Goal: Task Accomplishment & Management: Use online tool/utility

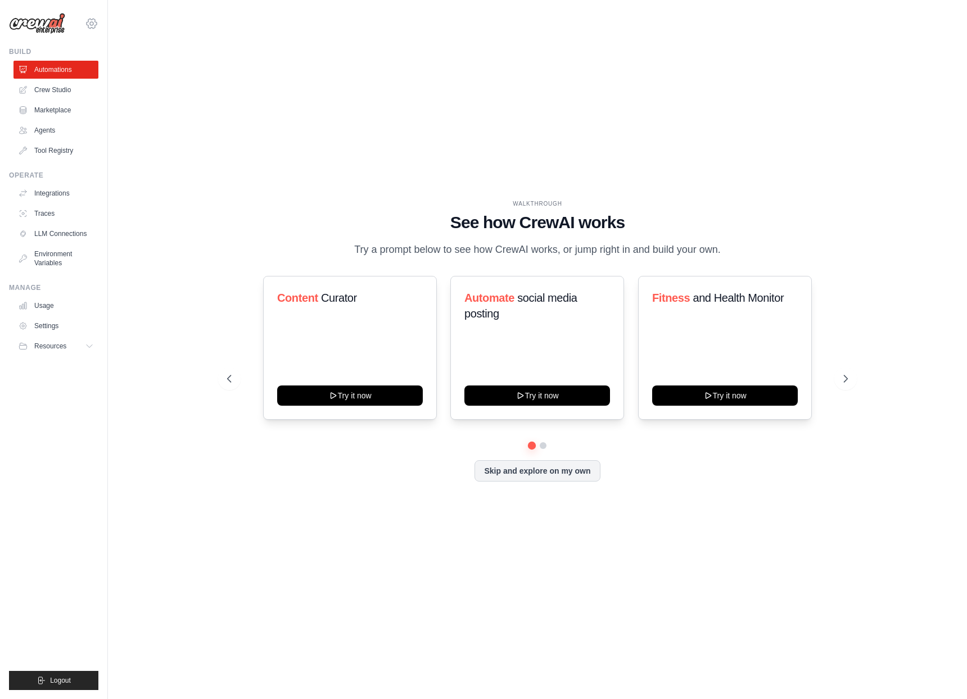
click at [92, 28] on icon at bounding box center [92, 24] width 10 height 10
click at [86, 78] on link "Settings" at bounding box center [91, 76] width 99 height 20
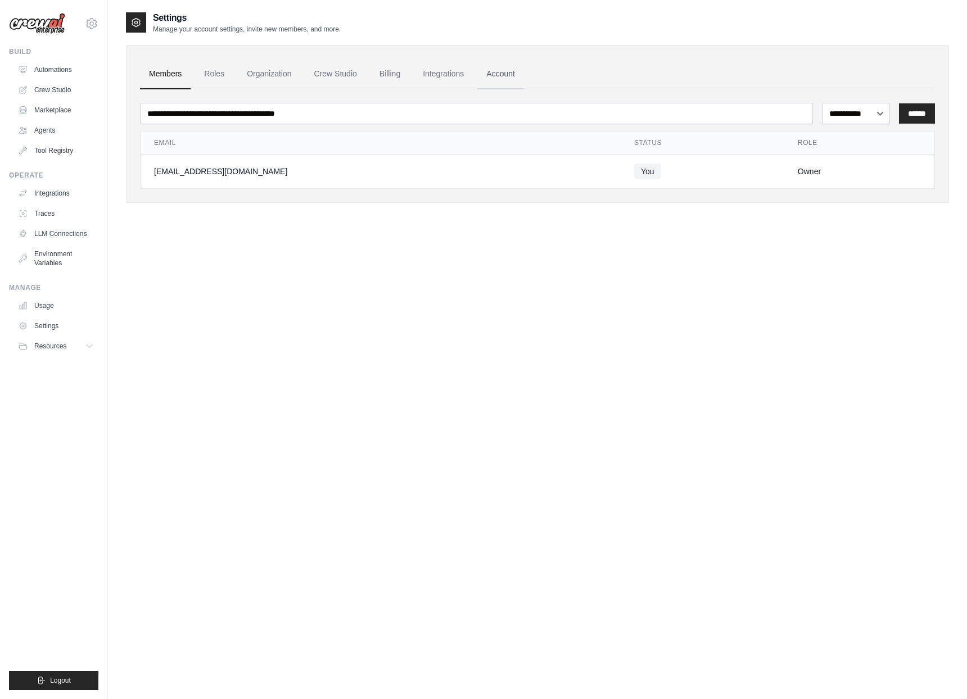
click at [509, 74] on link "Account" at bounding box center [500, 74] width 47 height 30
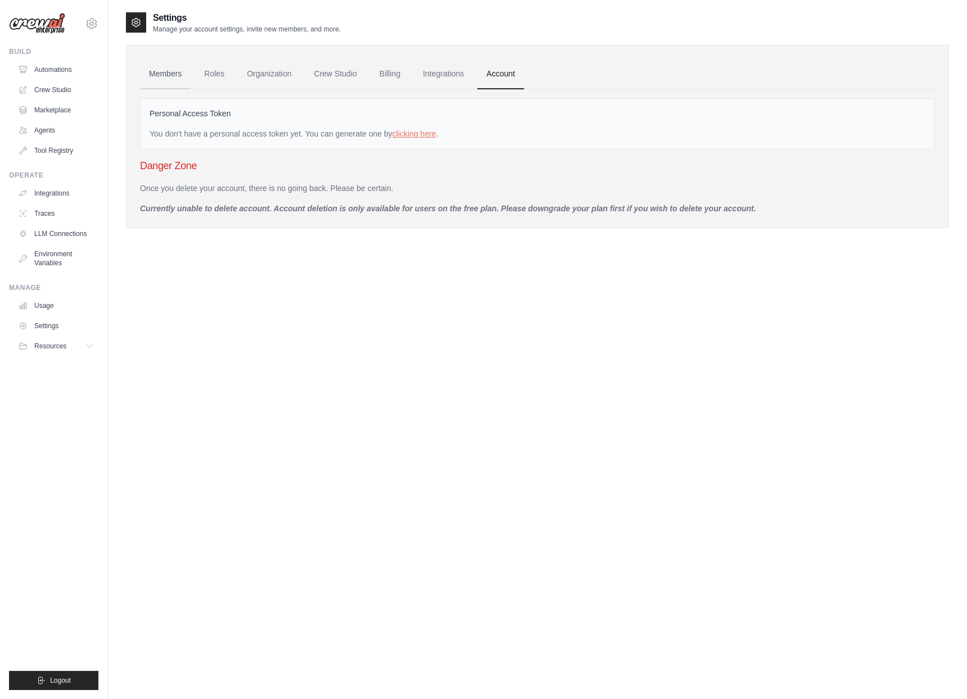
click at [161, 76] on link "Members" at bounding box center [165, 74] width 51 height 30
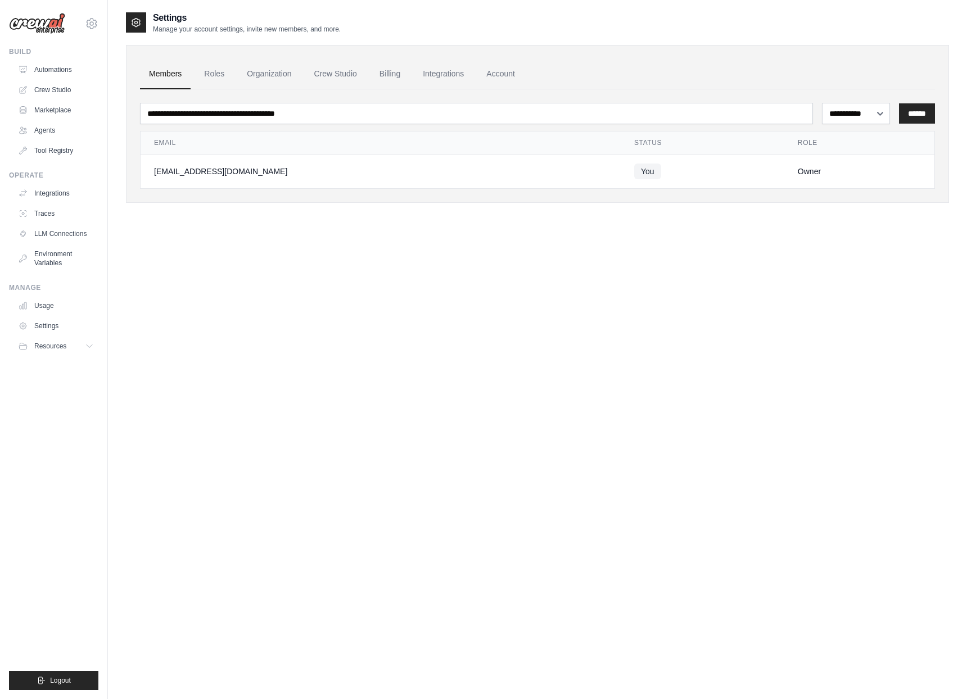
click at [51, 25] on img at bounding box center [37, 23] width 56 height 21
click at [60, 75] on link "Automations" at bounding box center [57, 70] width 85 height 18
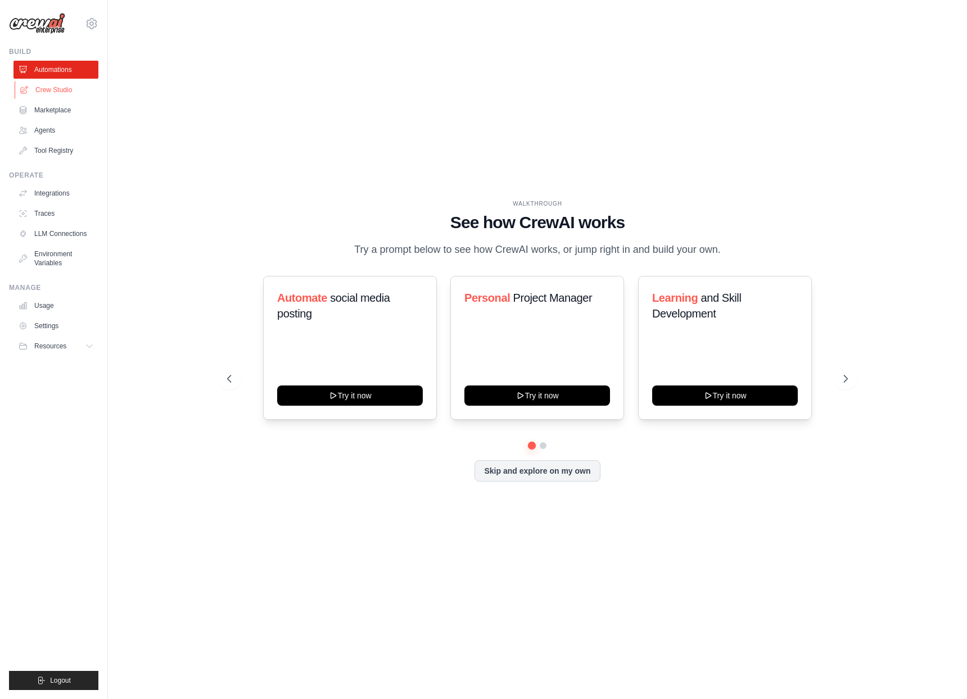
click at [61, 96] on link "Crew Studio" at bounding box center [57, 90] width 85 height 18
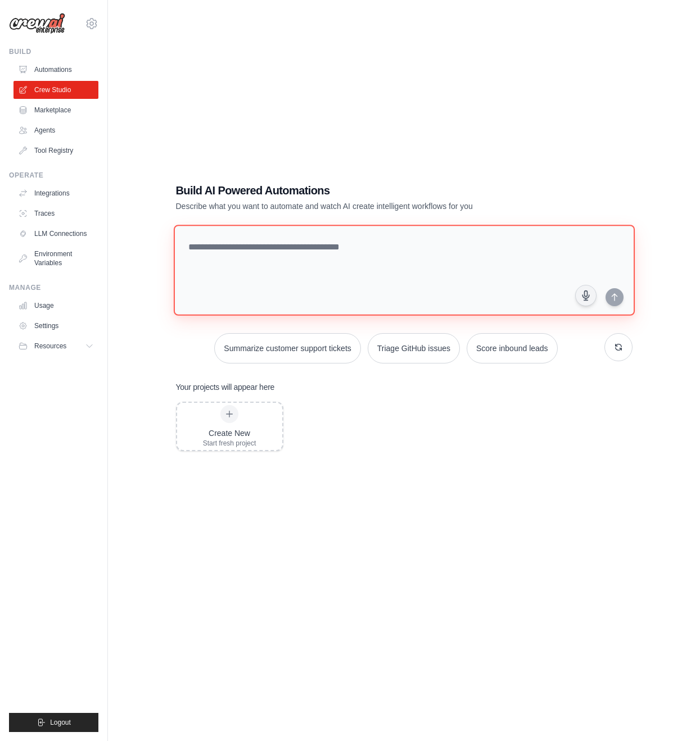
click at [247, 259] on textarea at bounding box center [403, 270] width 461 height 91
click at [288, 245] on textarea at bounding box center [403, 270] width 461 height 91
click at [269, 266] on textarea at bounding box center [403, 270] width 461 height 91
type textarea "**********"
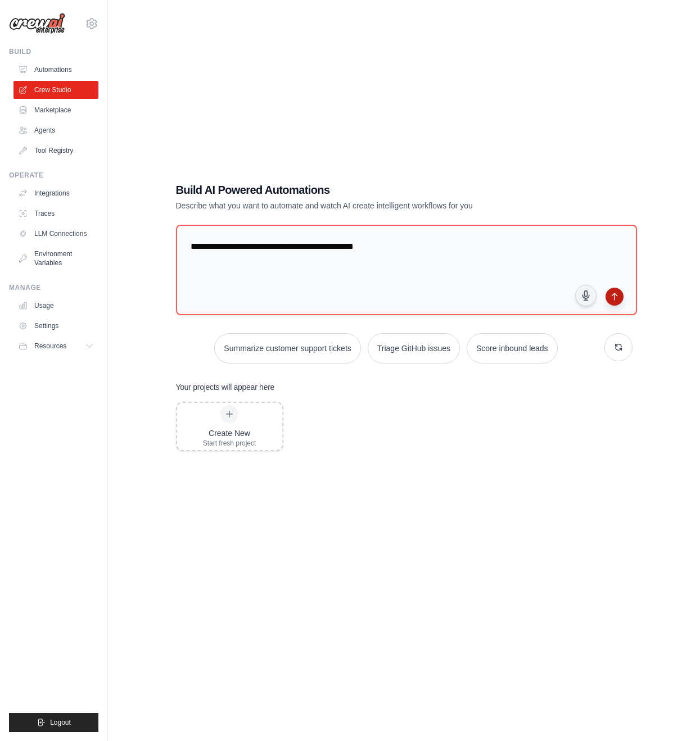
click at [618, 296] on icon "submit" at bounding box center [614, 296] width 9 height 9
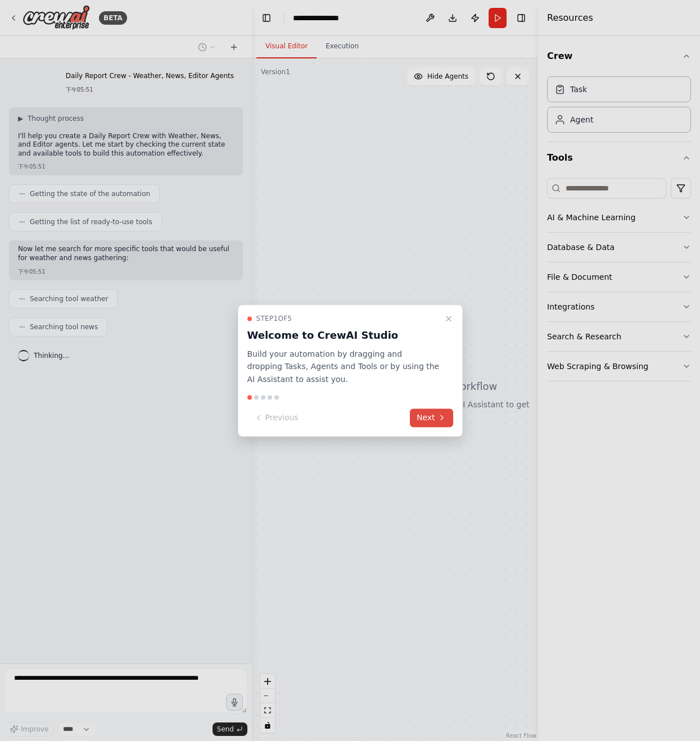
click at [434, 420] on button "Next" at bounding box center [431, 418] width 43 height 19
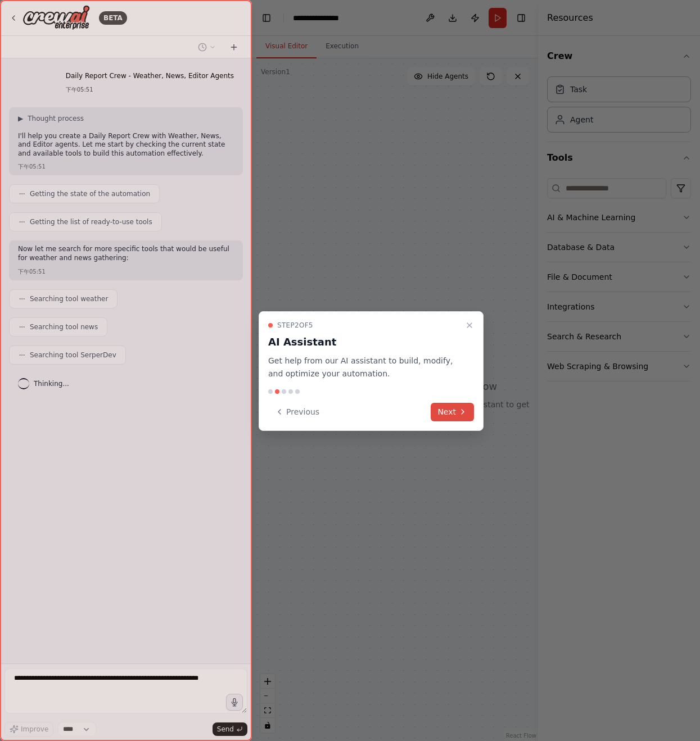
click at [447, 411] on button "Next" at bounding box center [452, 412] width 43 height 19
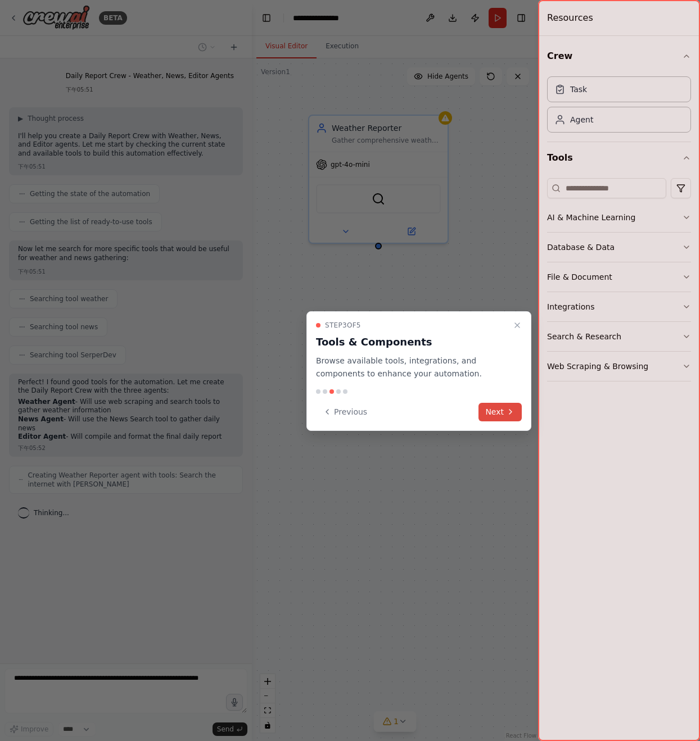
click at [507, 416] on button "Next" at bounding box center [499, 412] width 43 height 19
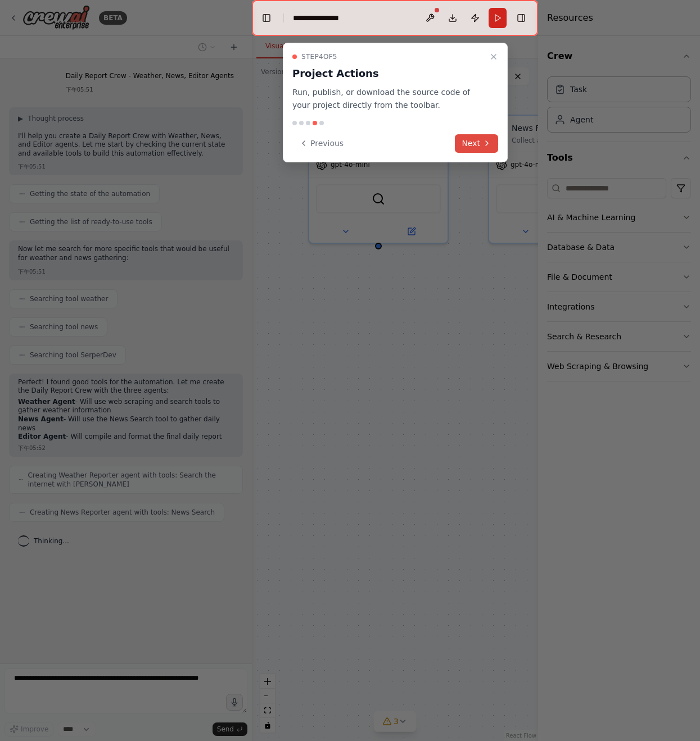
click at [470, 139] on button "Next" at bounding box center [476, 143] width 43 height 19
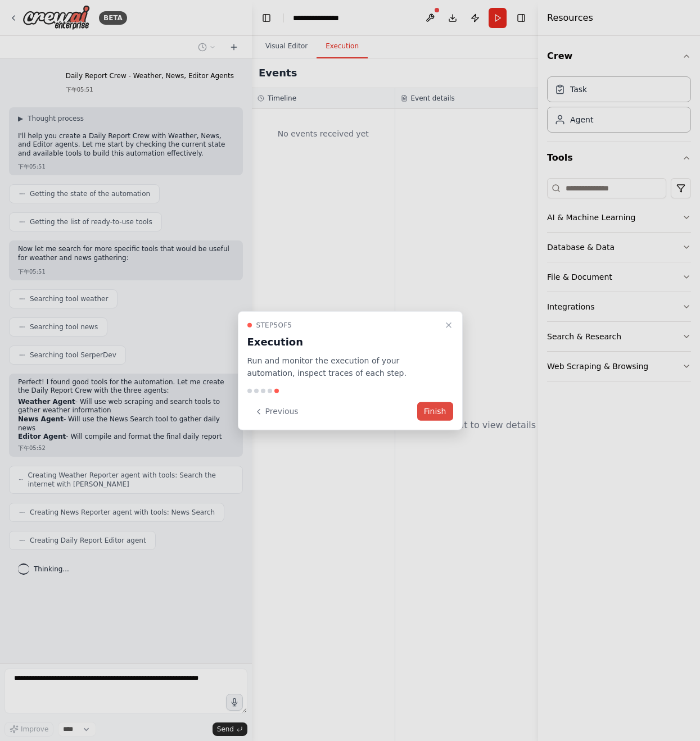
click at [432, 413] on button "Finish" at bounding box center [435, 411] width 36 height 19
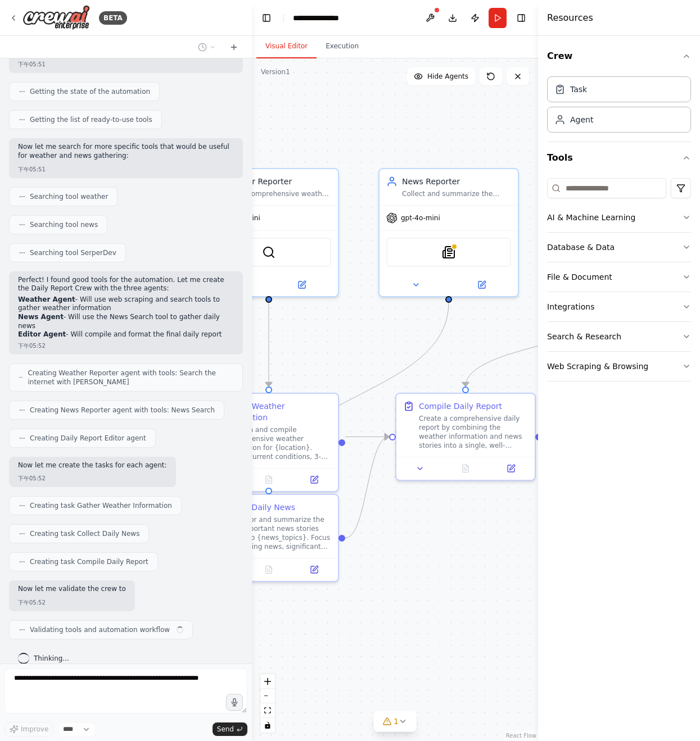
scroll to position [111, 0]
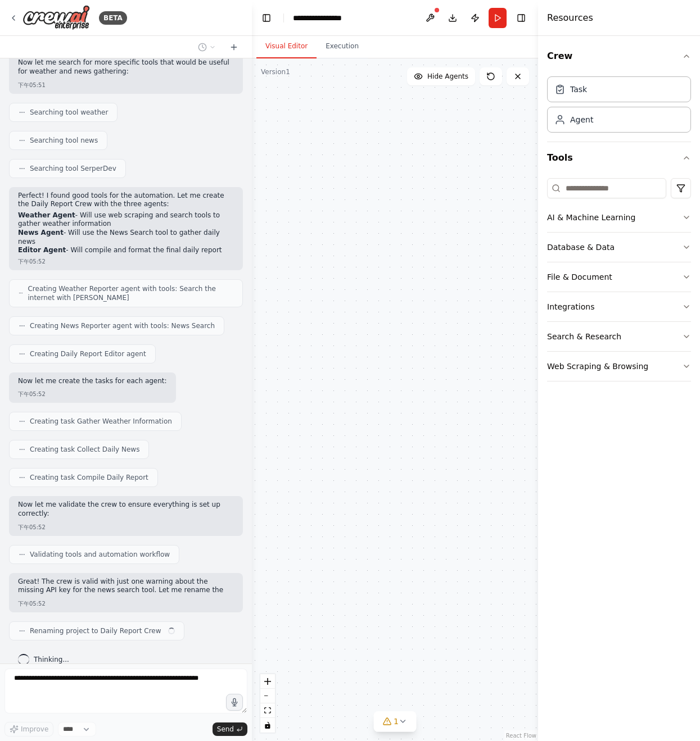
drag, startPoint x: 450, startPoint y: 570, endPoint x: 324, endPoint y: 628, distance: 138.3
click at [324, 628] on div "Weather Reporter Gather comprehensive weather information for {location} includ…" at bounding box center [395, 399] width 286 height 683
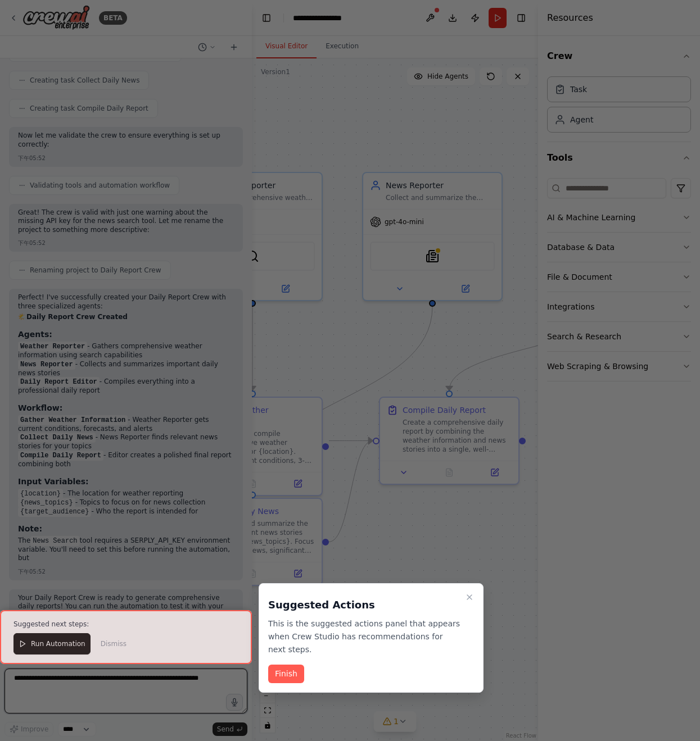
scroll to position [573, 0]
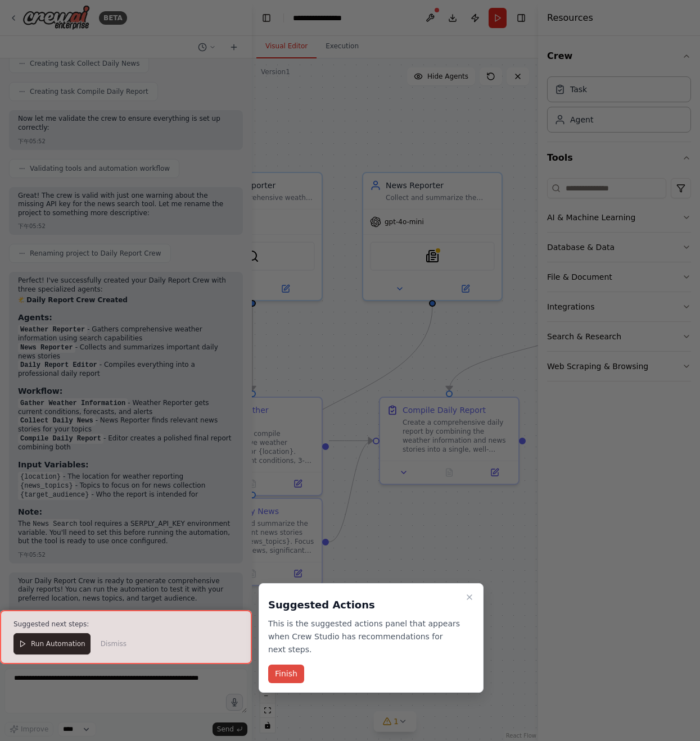
click at [280, 674] on button "Finish" at bounding box center [286, 674] width 36 height 19
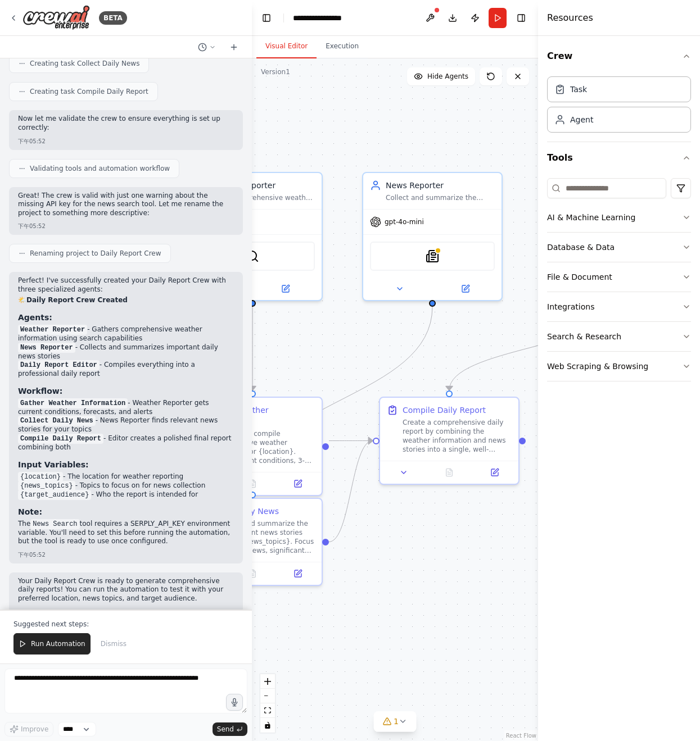
click at [305, 355] on div ".deletable-edge-delete-btn { width: 20px; height: 20px; border: 0px solid #ffff…" at bounding box center [395, 399] width 286 height 683
click at [288, 46] on button "Visual Editor" at bounding box center [286, 47] width 60 height 24
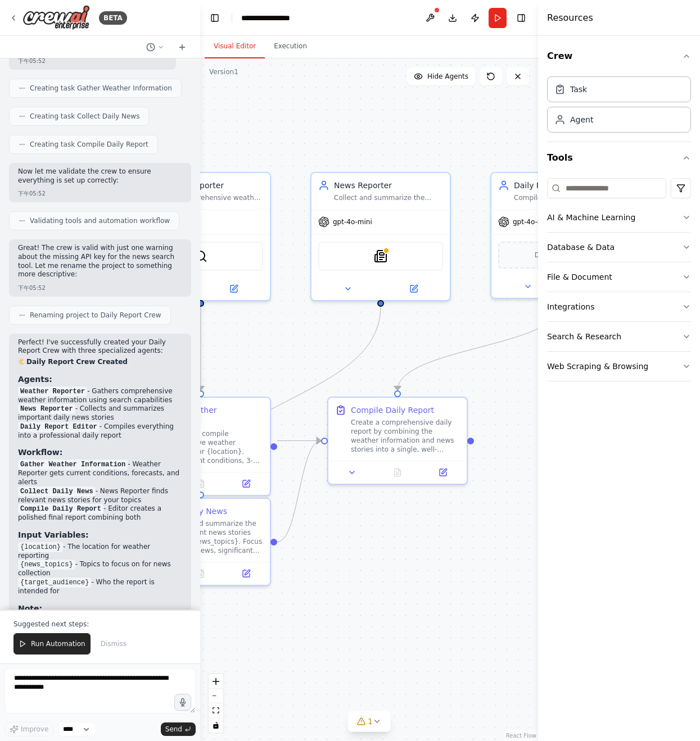
drag, startPoint x: 251, startPoint y: 81, endPoint x: 200, endPoint y: 104, distance: 55.4
click at [200, 104] on div "BETA Daily Report Crew - Weather, News, Editor Agents 下午05:51 ▶ Thought process…" at bounding box center [350, 370] width 700 height 741
click at [219, 15] on button "Toggle Left Sidebar" at bounding box center [215, 18] width 16 height 16
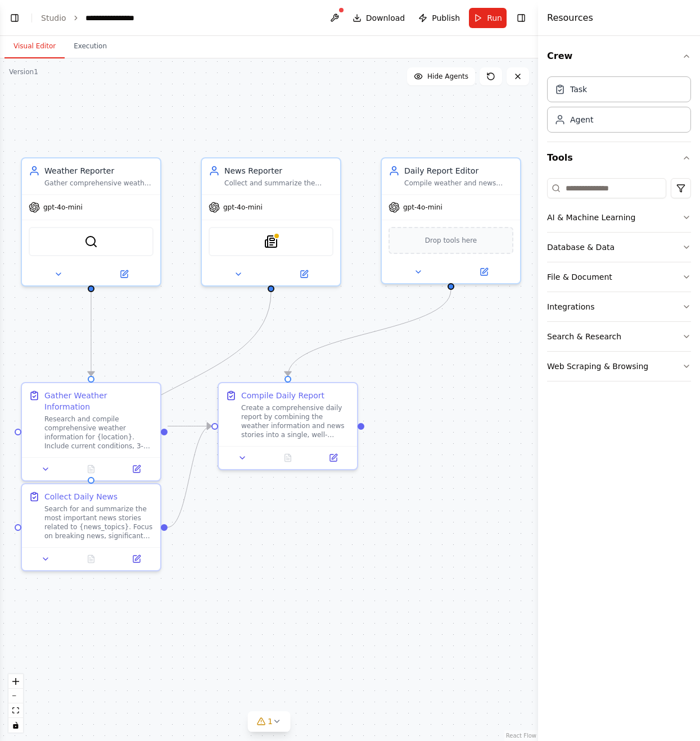
drag, startPoint x: 111, startPoint y: 342, endPoint x: 202, endPoint y: 327, distance: 91.7
click at [202, 327] on div ".deletable-edge-delete-btn { width: 20px; height: 20px; border: 0px solid #ffff…" at bounding box center [269, 399] width 538 height 683
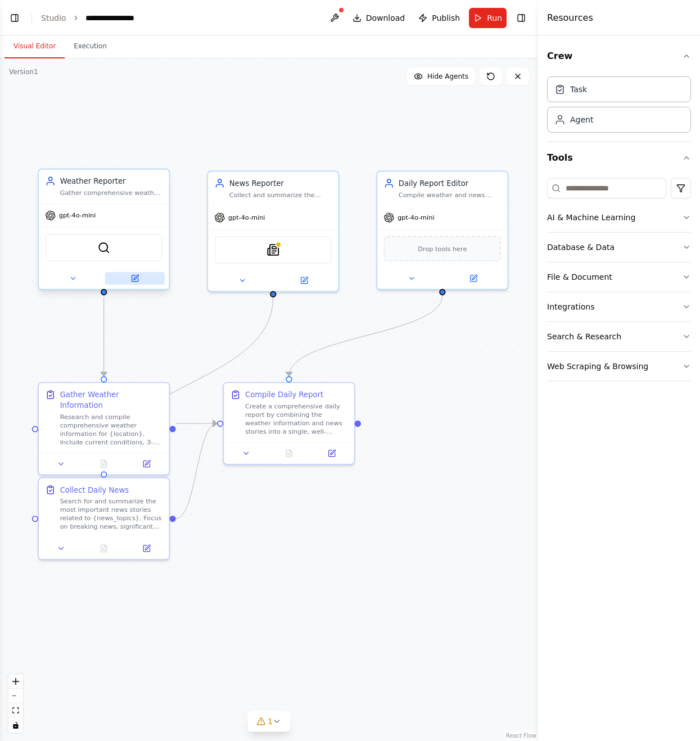
click at [139, 278] on button at bounding box center [135, 278] width 60 height 13
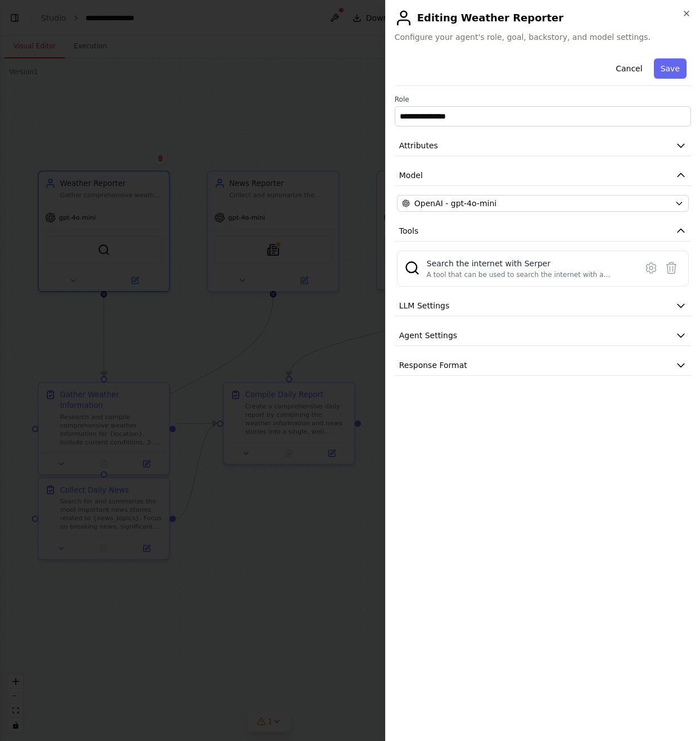
click at [103, 209] on div at bounding box center [350, 370] width 700 height 741
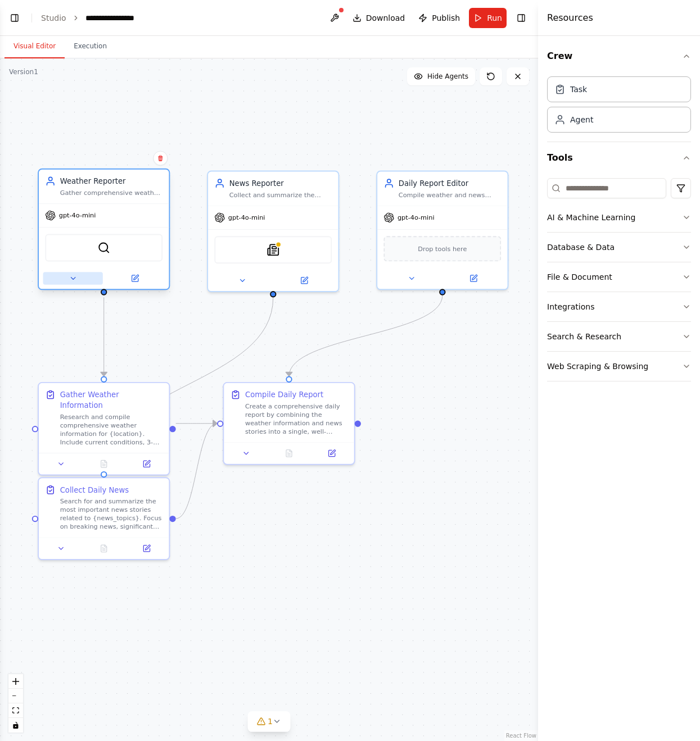
click at [75, 280] on icon at bounding box center [73, 278] width 8 height 8
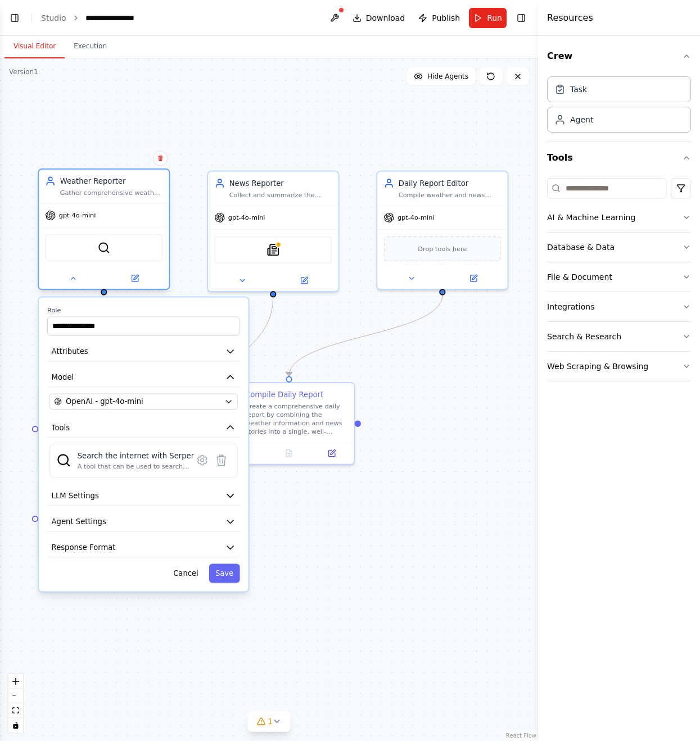
click at [103, 224] on div "gpt-4o-mini" at bounding box center [104, 215] width 130 height 23
click at [76, 278] on icon at bounding box center [73, 278] width 8 height 8
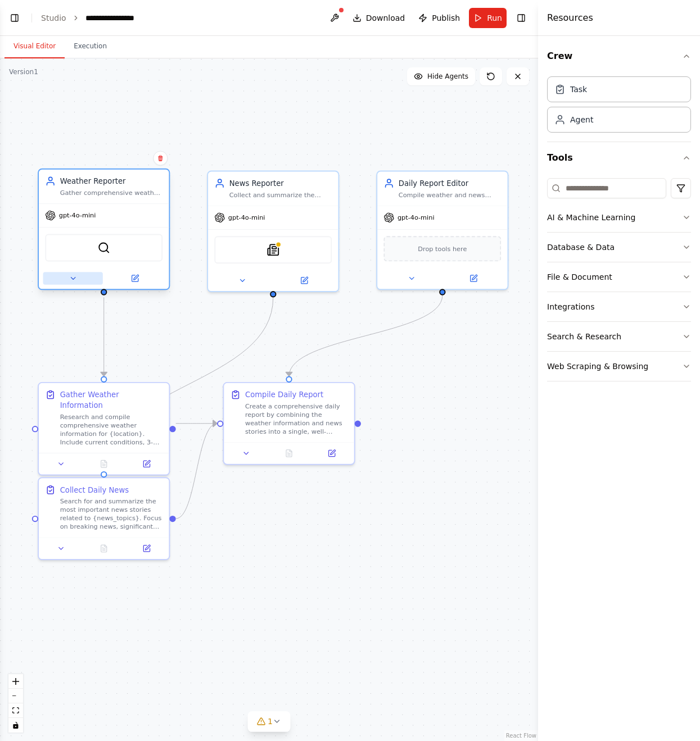
click at [73, 281] on icon at bounding box center [73, 278] width 8 height 8
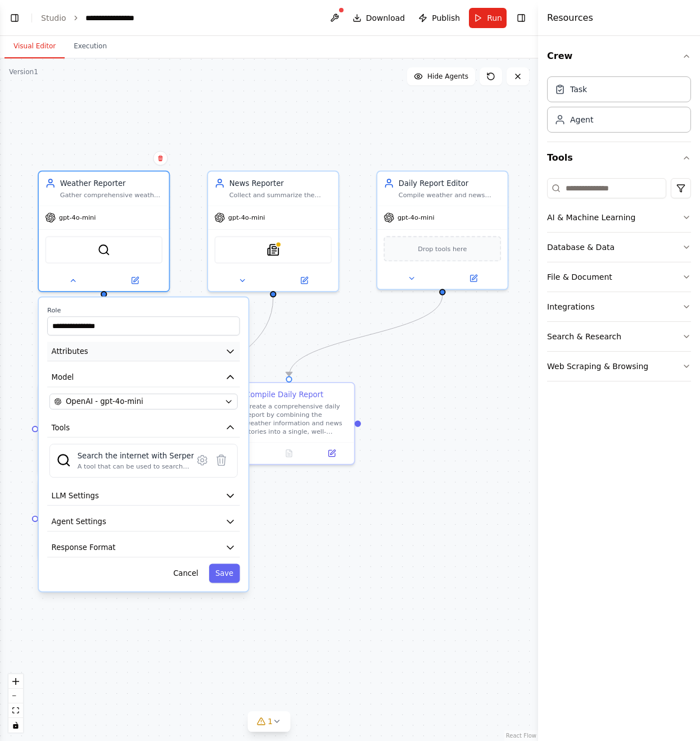
click at [130, 356] on button "Attributes" at bounding box center [143, 352] width 192 height 20
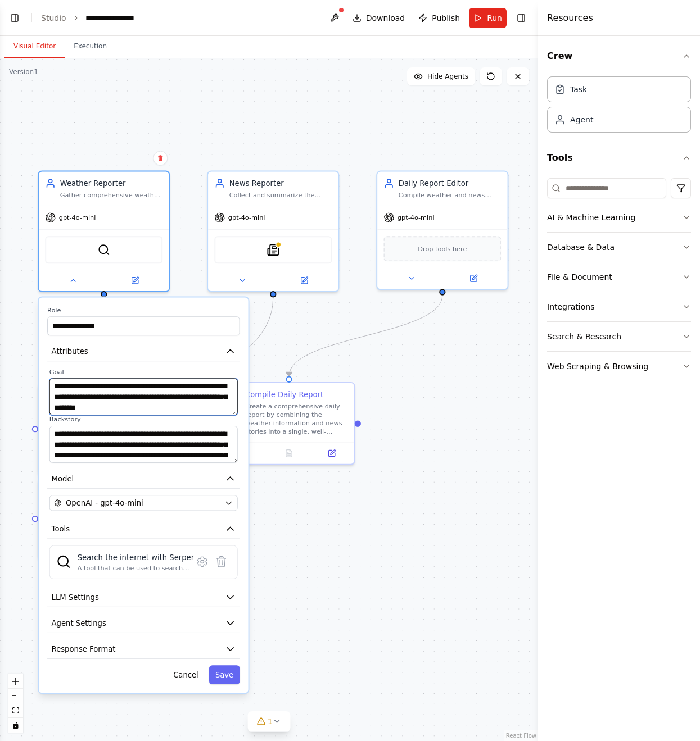
click at [69, 401] on textarea "**********" at bounding box center [143, 396] width 188 height 37
type textarea "**********"
click at [153, 623] on button "Agent Settings" at bounding box center [143, 624] width 192 height 20
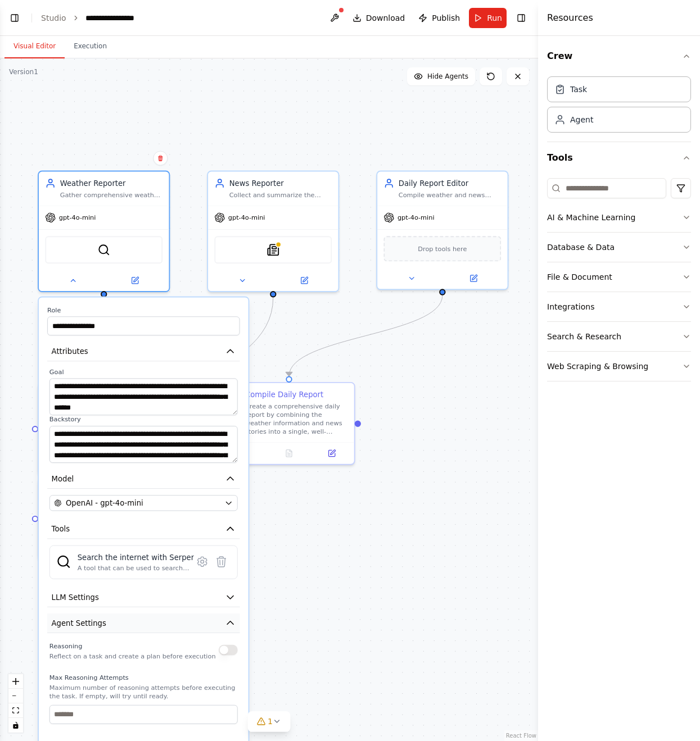
click at [153, 623] on button "Agent Settings" at bounding box center [143, 624] width 192 height 20
click at [360, 609] on div "**********" at bounding box center [269, 399] width 538 height 683
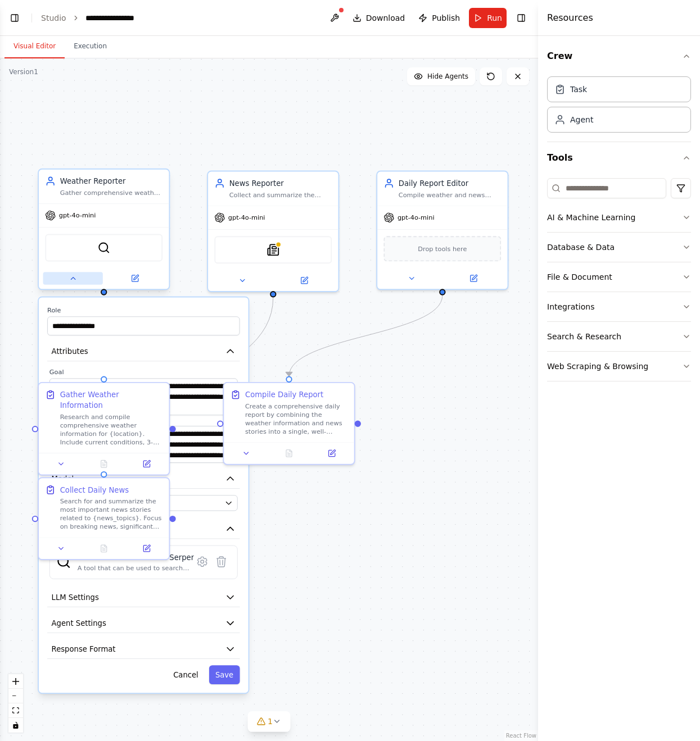
click at [76, 282] on icon at bounding box center [73, 278] width 8 height 8
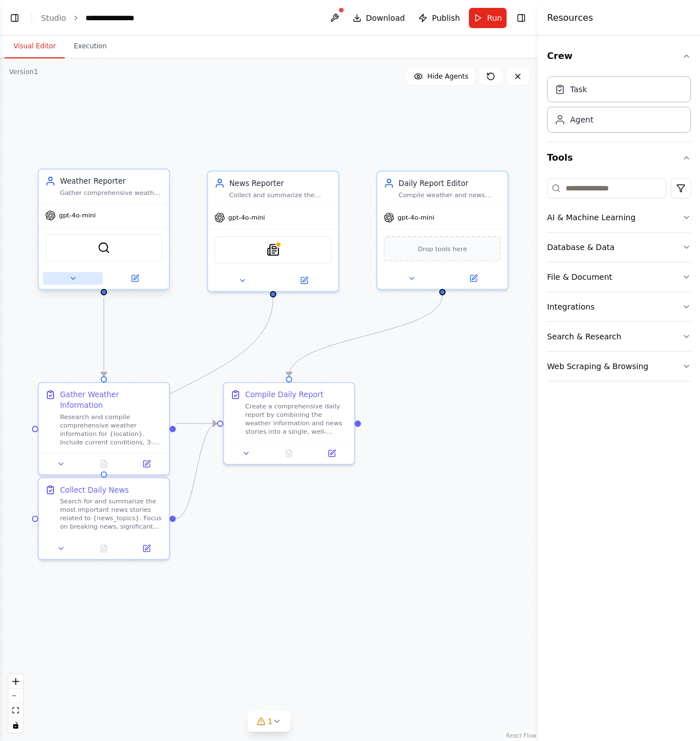
click at [76, 282] on icon at bounding box center [73, 278] width 8 height 8
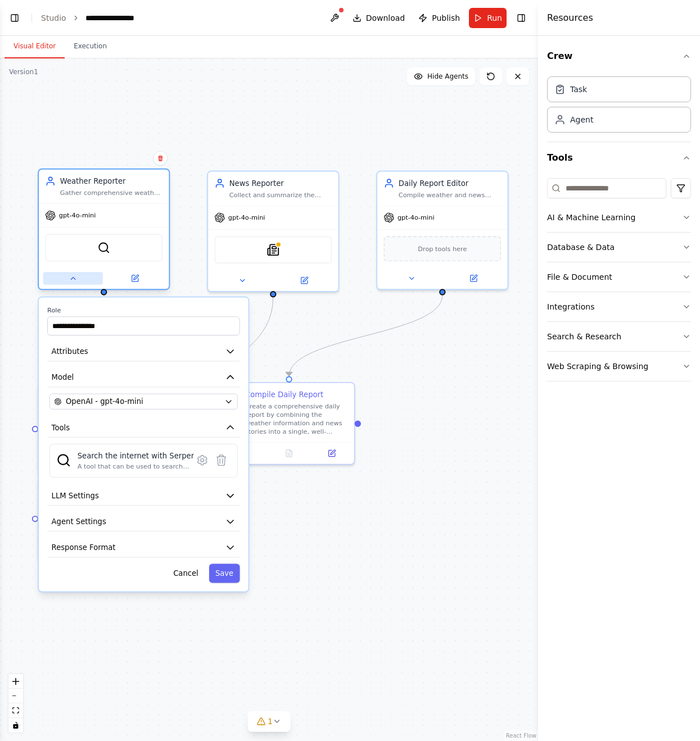
click at [76, 282] on icon at bounding box center [73, 278] width 8 height 8
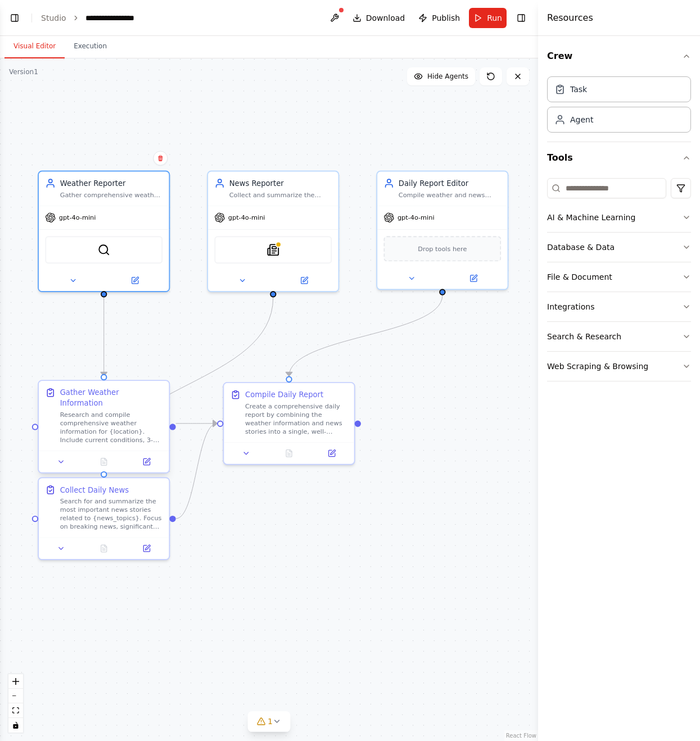
click at [90, 418] on div "Research and compile comprehensive weather information for {location}. Include …" at bounding box center [111, 428] width 103 height 34
click at [93, 423] on div "Research and compile comprehensive weather information for {location}. Include …" at bounding box center [111, 428] width 103 height 34
click at [66, 456] on button at bounding box center [61, 462] width 37 height 13
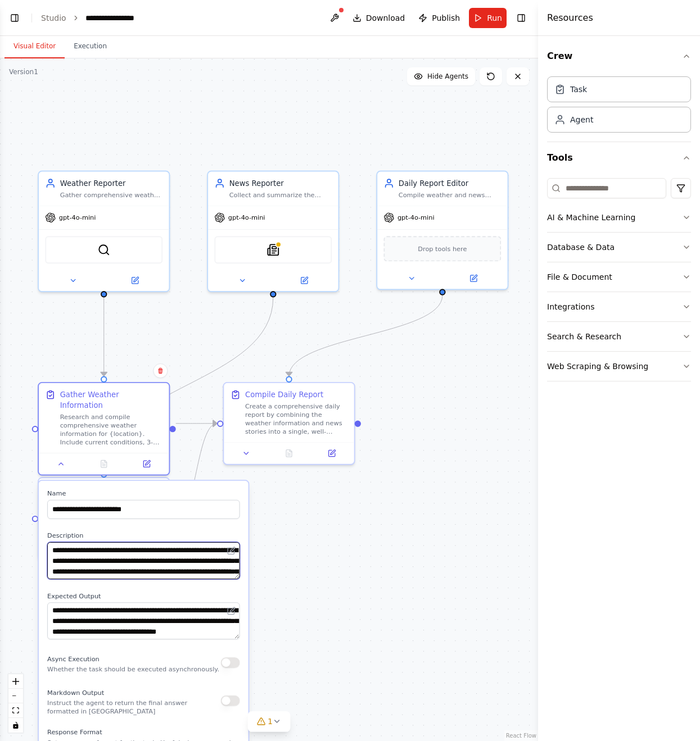
click at [120, 553] on textarea "**********" at bounding box center [143, 560] width 192 height 37
type textarea "**********"
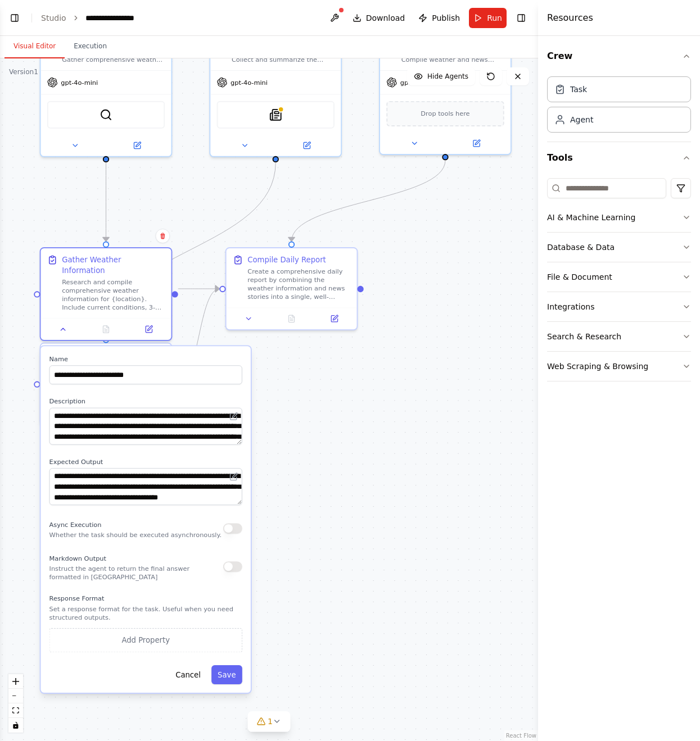
drag, startPoint x: 305, startPoint y: 598, endPoint x: 310, endPoint y: 473, distance: 125.4
click at [310, 473] on div ".deletable-edge-delete-btn { width: 20px; height: 20px; border: 0px solid #ffff…" at bounding box center [269, 399] width 538 height 683
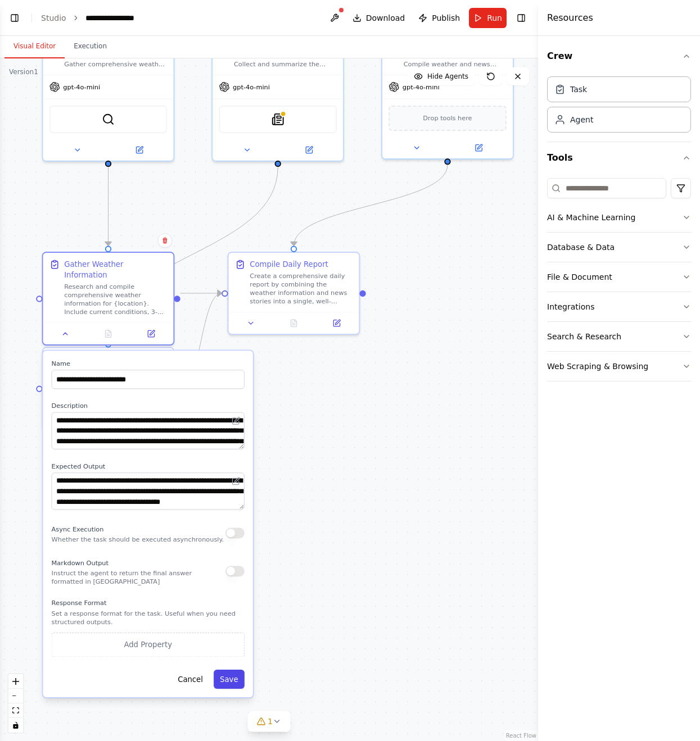
click at [232, 671] on button "Save" at bounding box center [229, 679] width 31 height 19
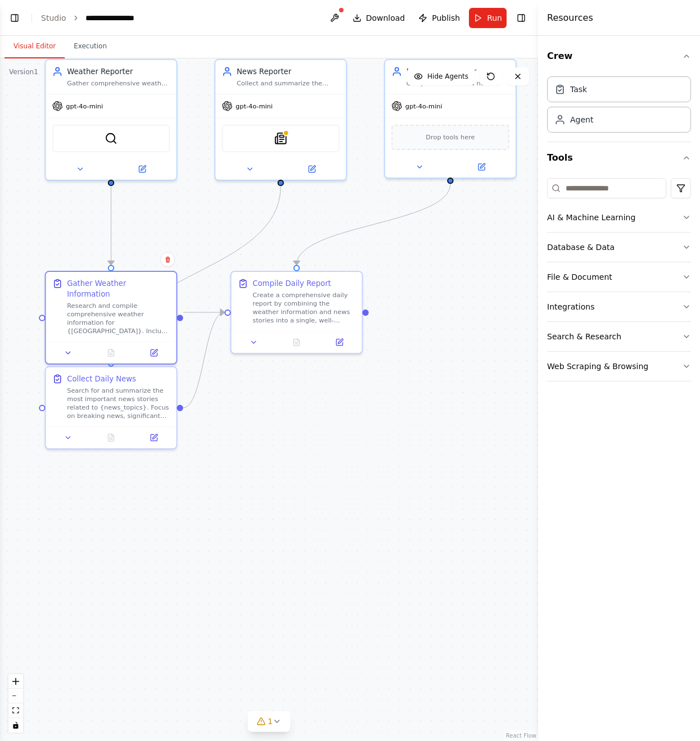
drag, startPoint x: 255, startPoint y: 454, endPoint x: 280, endPoint y: 633, distance: 181.0
click at [280, 633] on div ".deletable-edge-delete-btn { width: 20px; height: 20px; border: 0px solid #ffff…" at bounding box center [269, 399] width 538 height 683
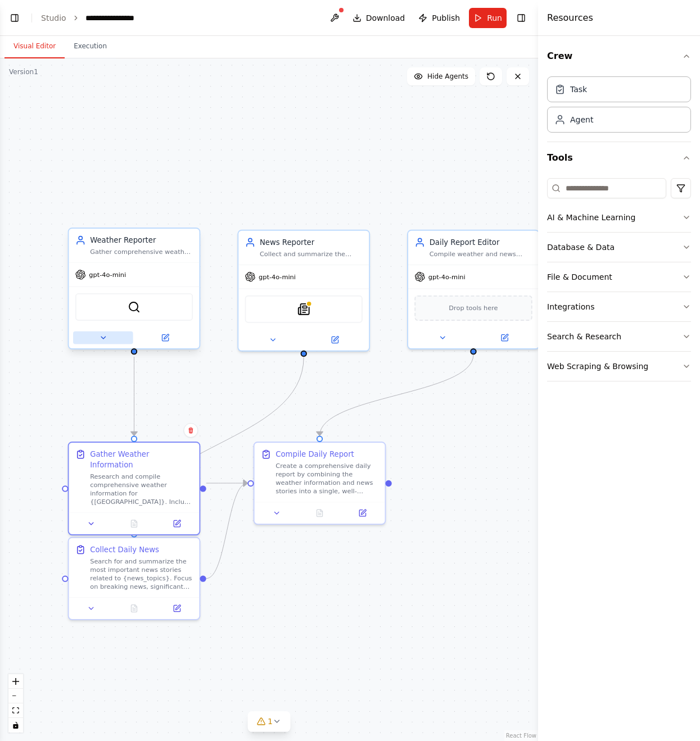
click at [103, 341] on icon at bounding box center [103, 338] width 8 height 8
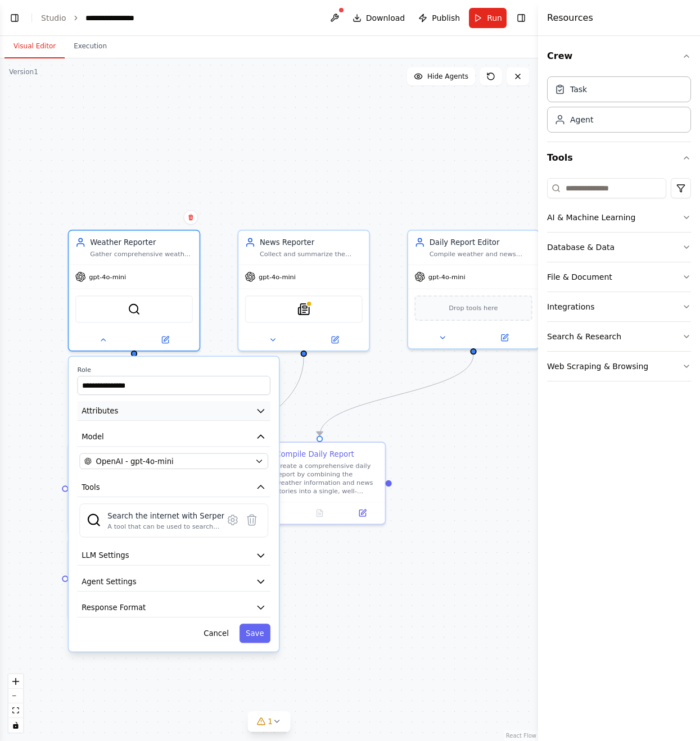
click at [140, 415] on button "Attributes" at bounding box center [174, 411] width 193 height 20
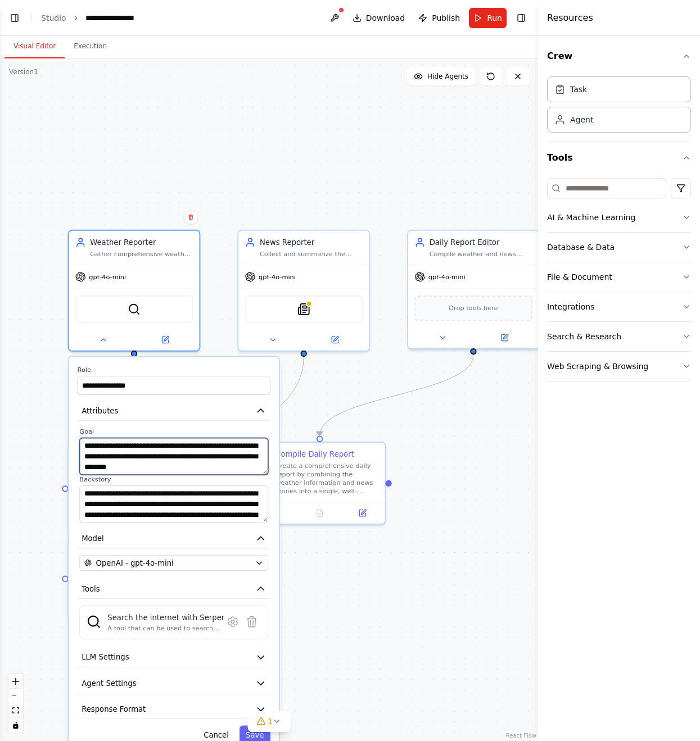
click at [102, 457] on textarea "**********" at bounding box center [173, 456] width 189 height 37
type textarea "**********"
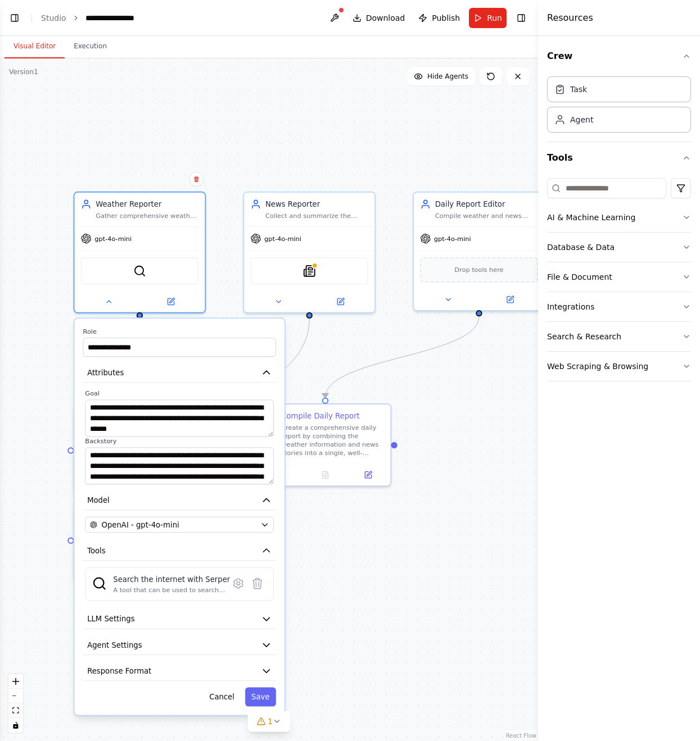
drag, startPoint x: 371, startPoint y: 641, endPoint x: 372, endPoint y: 625, distance: 15.8
click at [372, 625] on div "**********" at bounding box center [269, 399] width 538 height 683
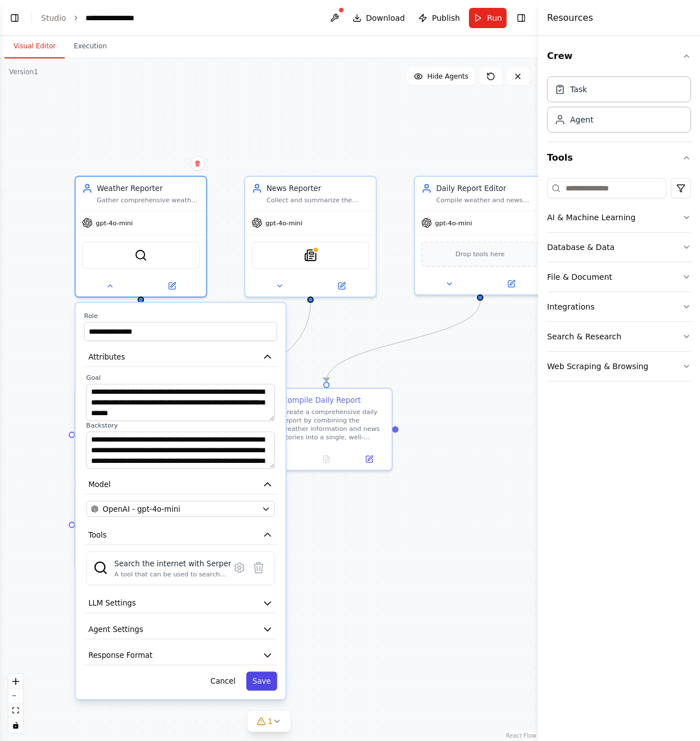
click at [268, 685] on button "Save" at bounding box center [261, 681] width 31 height 19
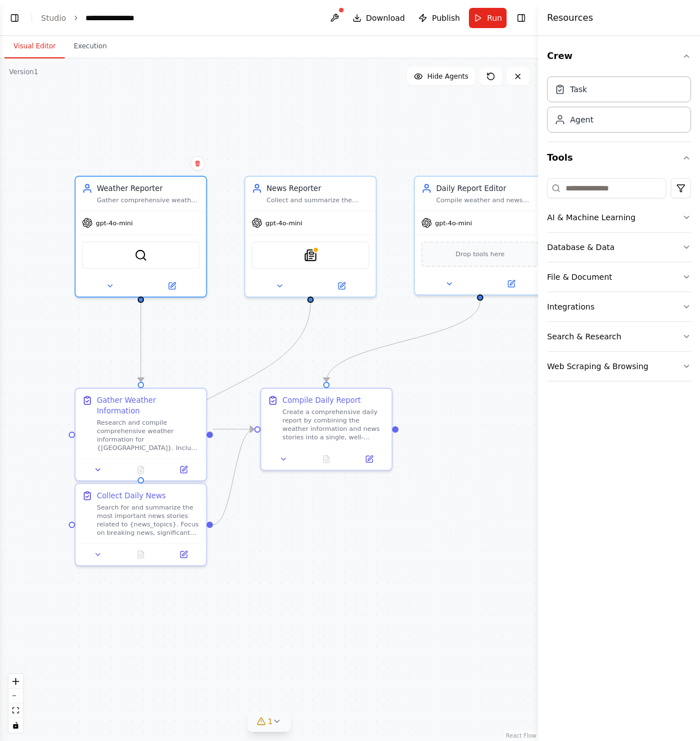
click at [269, 722] on span "1" at bounding box center [270, 721] width 5 height 11
click at [379, 686] on button at bounding box center [384, 684] width 19 height 13
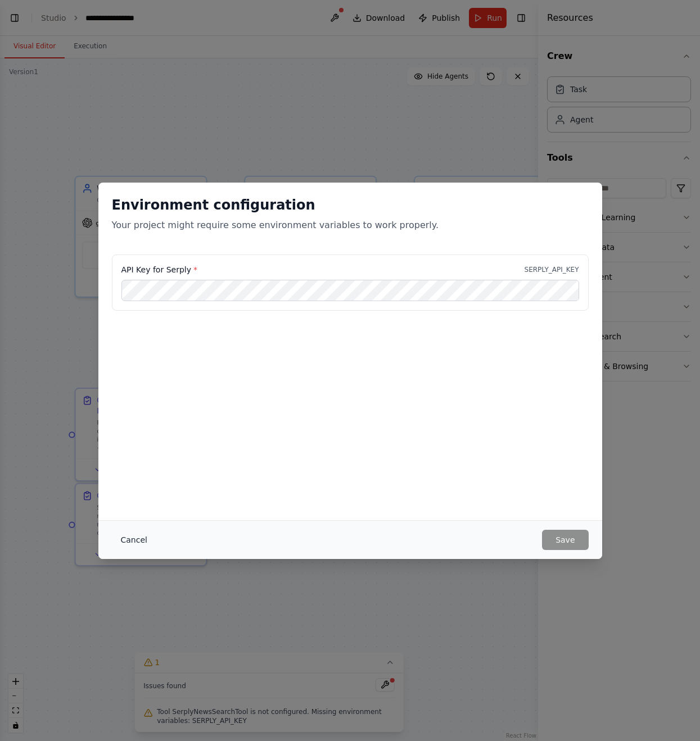
click at [141, 539] on button "Cancel" at bounding box center [134, 540] width 44 height 20
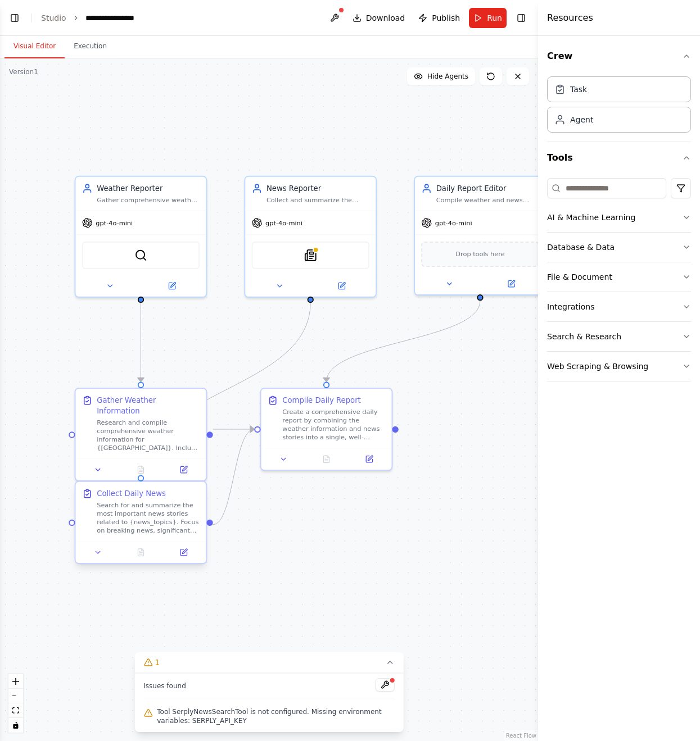
click at [140, 530] on div "Search for and summarize the most important news stories related to {news_topic…" at bounding box center [148, 518] width 103 height 34
click at [135, 529] on div "Search for and summarize the most important news stories related to {news_topic…" at bounding box center [148, 518] width 103 height 34
click at [98, 554] on icon at bounding box center [98, 552] width 4 height 2
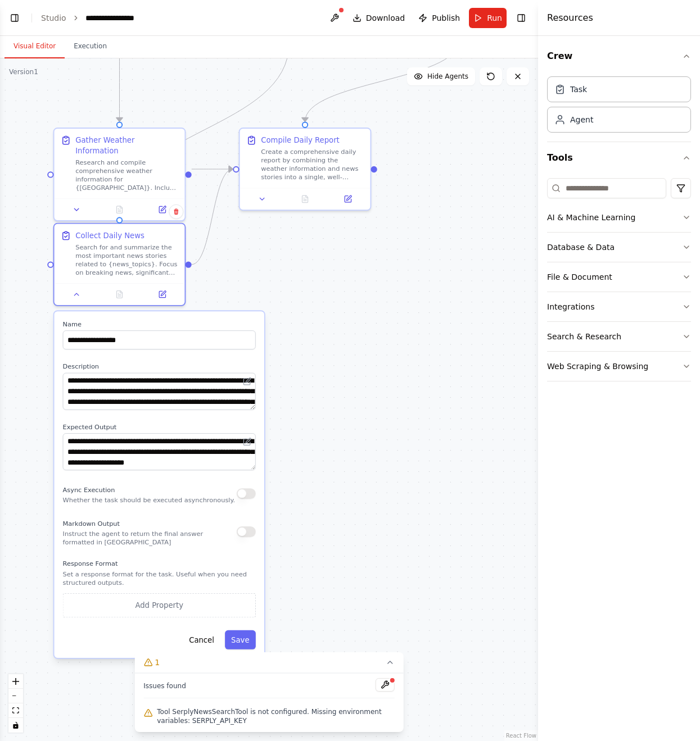
drag, startPoint x: 331, startPoint y: 601, endPoint x: 310, endPoint y: 341, distance: 261.1
click at [310, 341] on div ".deletable-edge-delete-btn { width: 20px; height: 20px; border: 0px solid #ffff…" at bounding box center [269, 399] width 538 height 683
drag, startPoint x: 131, startPoint y: 393, endPoint x: 172, endPoint y: 395, distance: 41.1
click at [172, 395] on textarea "**********" at bounding box center [159, 391] width 193 height 37
click at [247, 383] on icon at bounding box center [247, 381] width 6 height 6
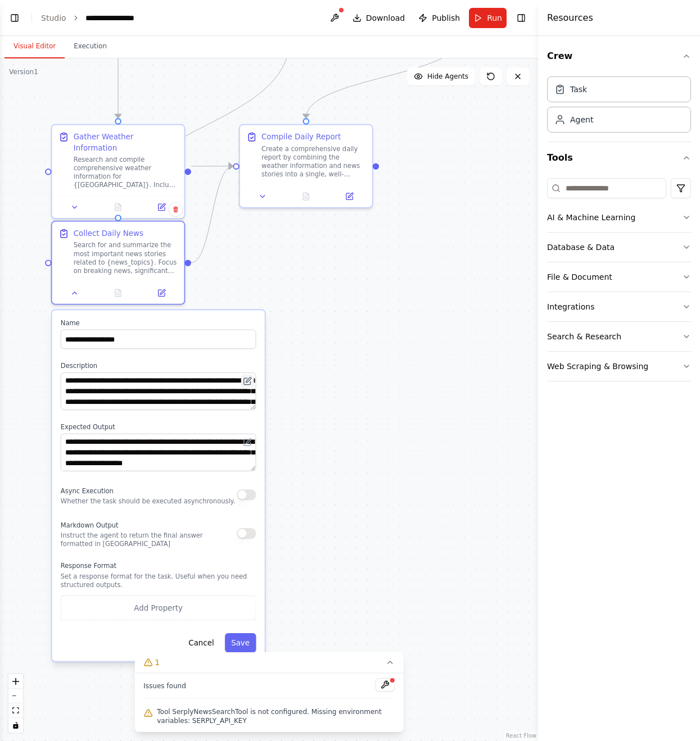
click at [249, 382] on icon at bounding box center [247, 381] width 6 height 6
click at [232, 399] on textarea "**********" at bounding box center [159, 392] width 196 height 38
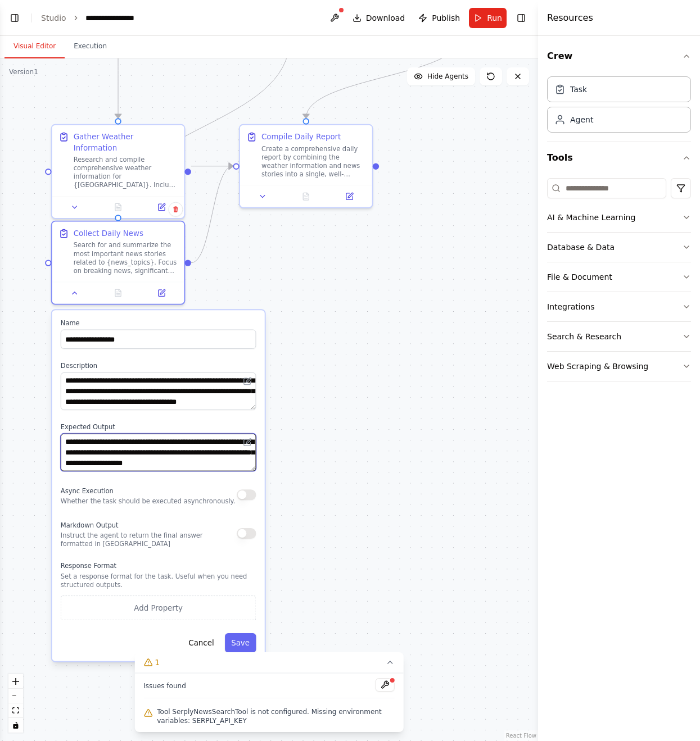
click at [193, 454] on textarea "**********" at bounding box center [159, 453] width 196 height 38
click at [205, 638] on button "Cancel" at bounding box center [201, 642] width 38 height 19
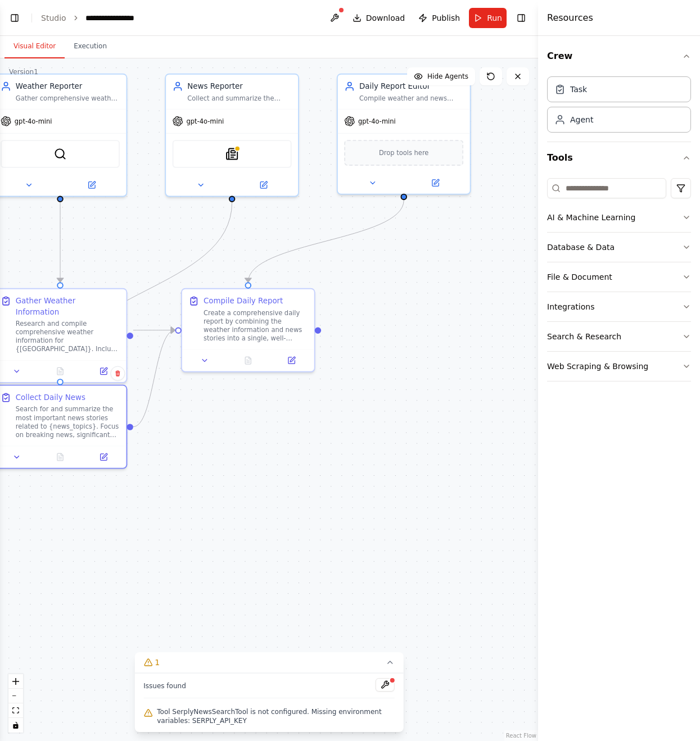
drag, startPoint x: 310, startPoint y: 400, endPoint x: 252, endPoint y: 564, distance: 174.0
click at [252, 564] on div ".deletable-edge-delete-btn { width: 20px; height: 20px; border: 0px solid #ffff…" at bounding box center [269, 399] width 538 height 683
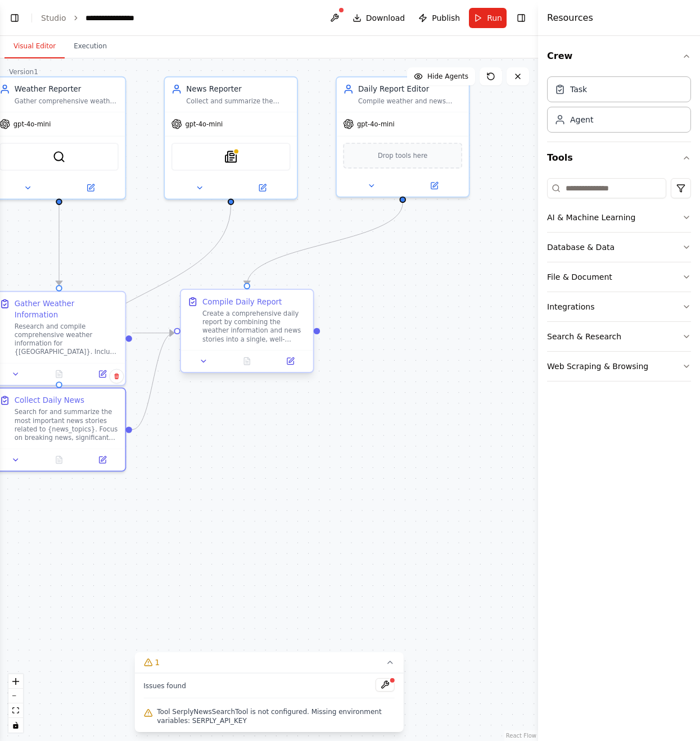
click at [248, 334] on div "Create a comprehensive daily report by combining the weather information and ne…" at bounding box center [254, 326] width 104 height 34
click at [293, 361] on icon at bounding box center [290, 361] width 8 height 8
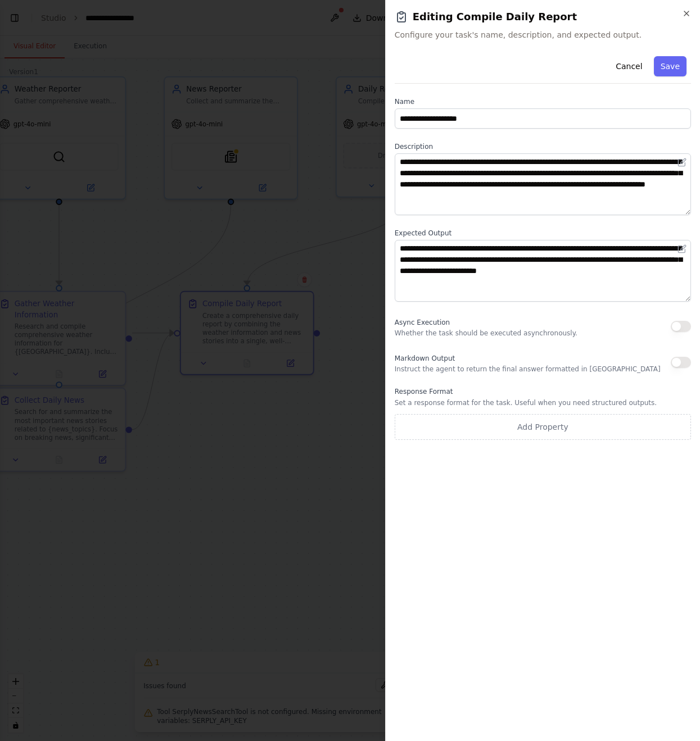
click at [259, 432] on div at bounding box center [350, 370] width 700 height 741
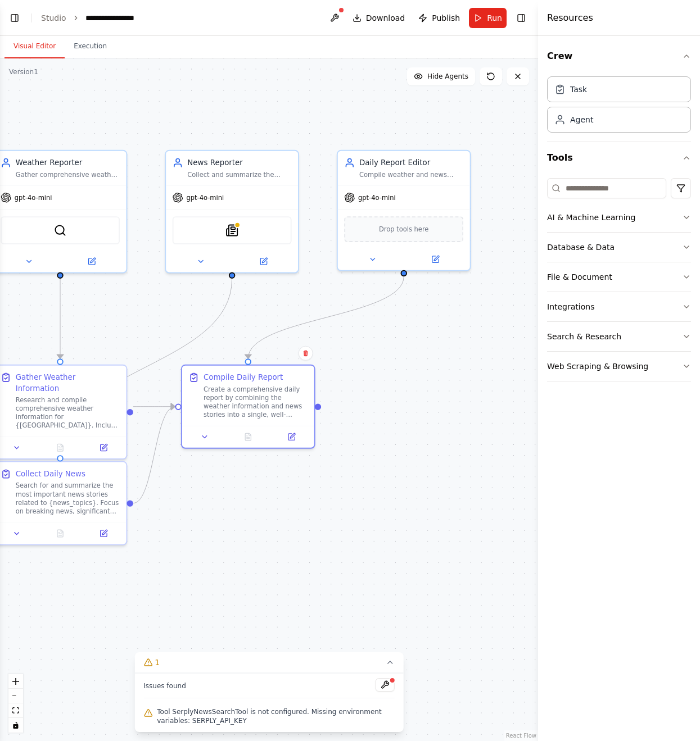
drag, startPoint x: 384, startPoint y: 294, endPoint x: 388, endPoint y: 407, distance: 113.0
click at [388, 407] on div ".deletable-edge-delete-btn { width: 20px; height: 20px; border: 0px solid #ffff…" at bounding box center [269, 399] width 538 height 683
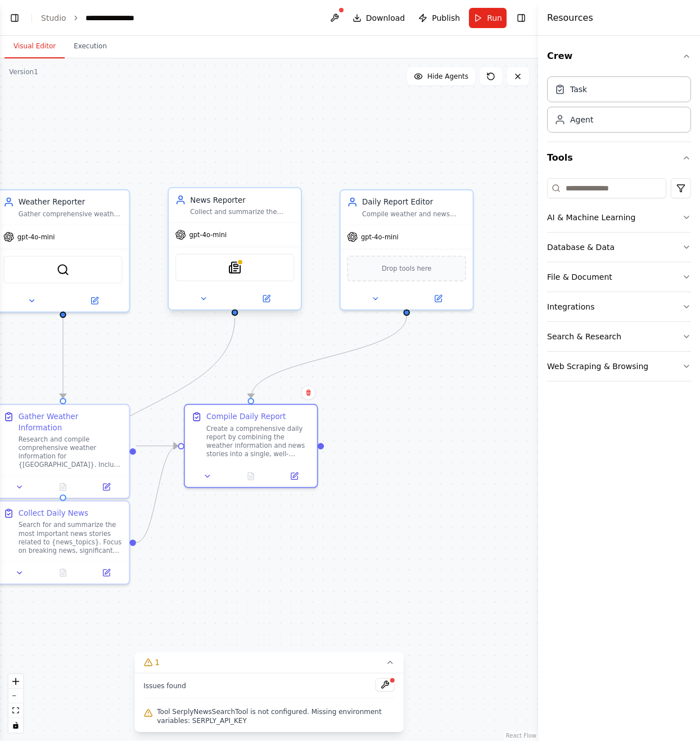
click at [233, 276] on div "SerplyNewsSearchTool" at bounding box center [234, 267] width 119 height 28
click at [205, 301] on icon at bounding box center [203, 299] width 8 height 8
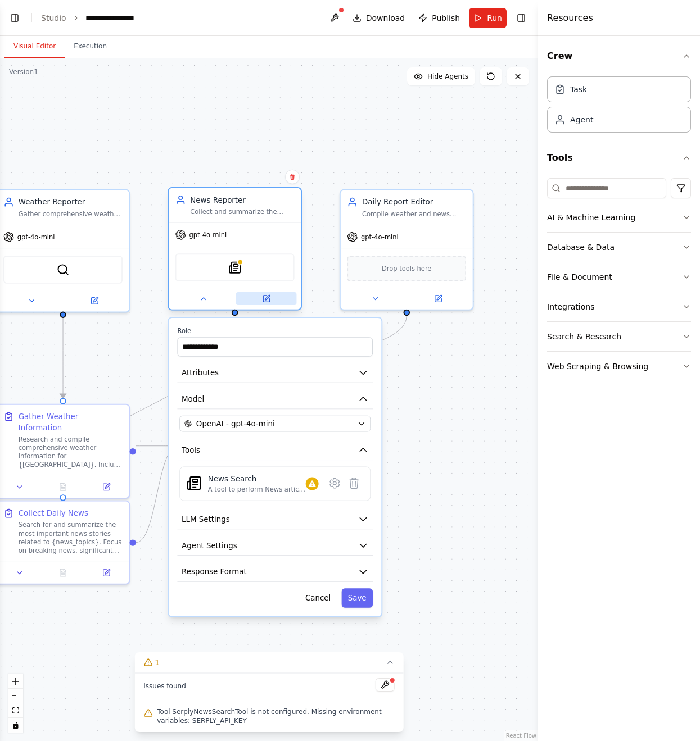
click at [271, 300] on button at bounding box center [266, 298] width 61 height 13
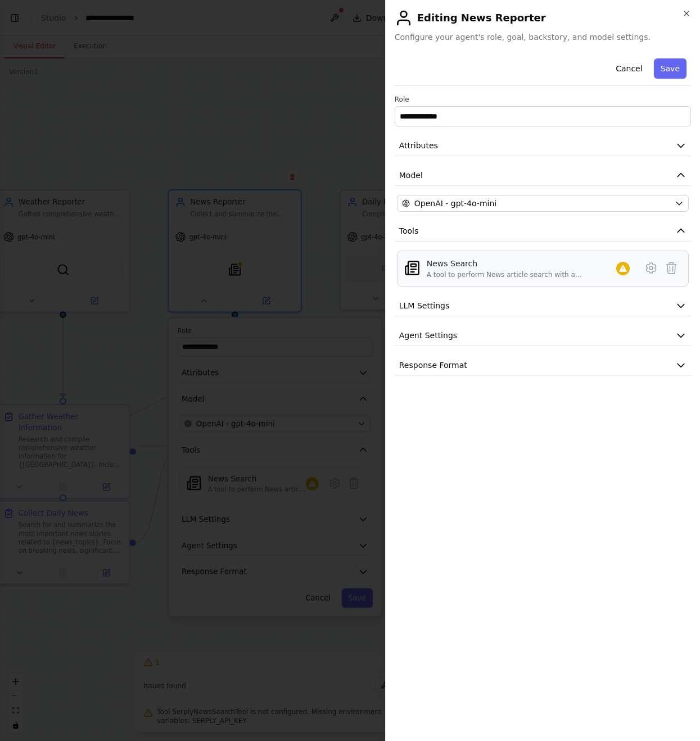
click at [437, 275] on div "A tool to perform News article search with a search_query." at bounding box center [521, 274] width 189 height 9
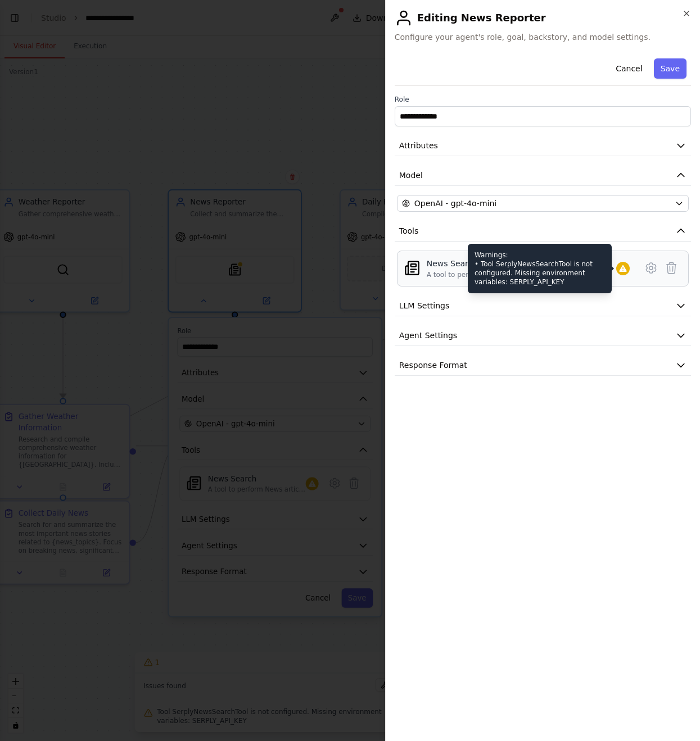
click at [619, 269] on icon at bounding box center [622, 268] width 9 height 9
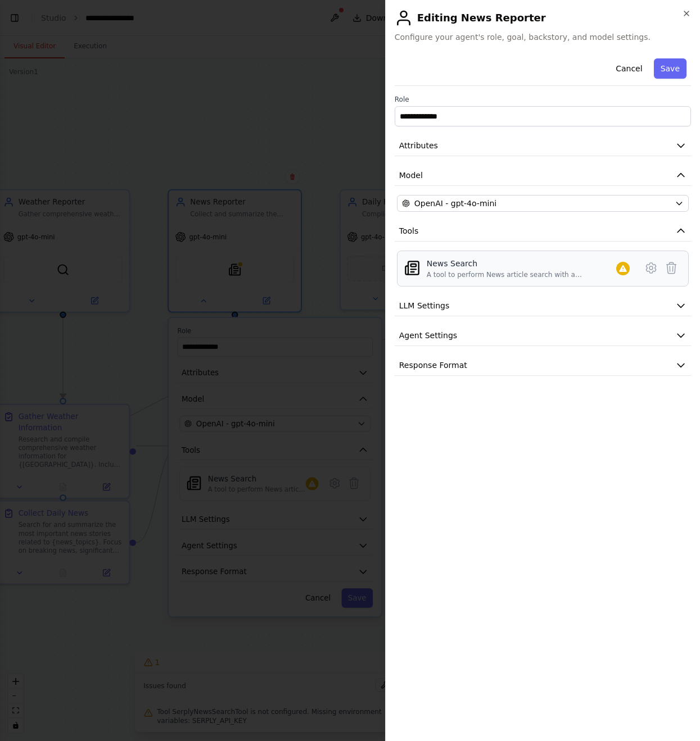
click at [554, 269] on div "News Search A tool to perform News article search with a search_query." at bounding box center [521, 268] width 189 height 21
click at [651, 269] on icon at bounding box center [650, 267] width 13 height 13
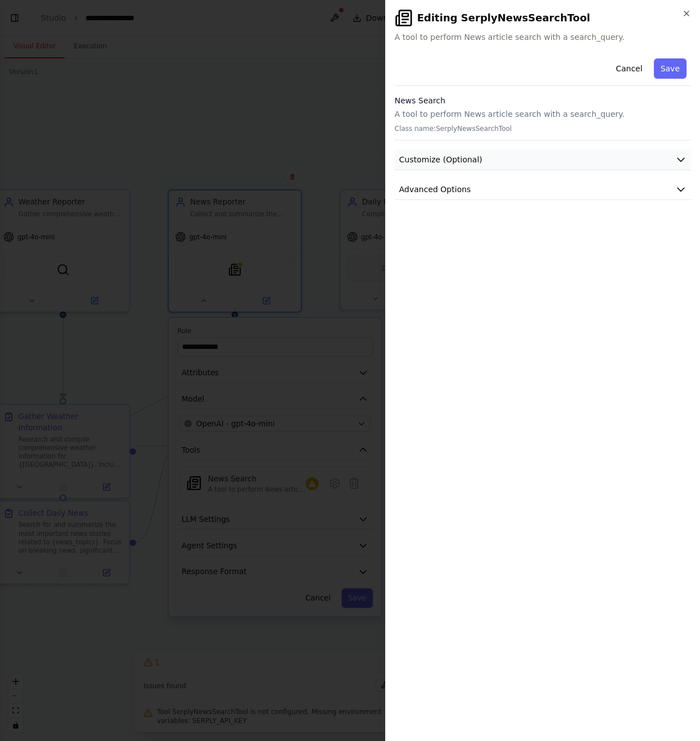
click at [528, 165] on button "Customize (Optional)" at bounding box center [543, 160] width 296 height 21
click at [513, 308] on button "Advanced Options" at bounding box center [543, 306] width 296 height 21
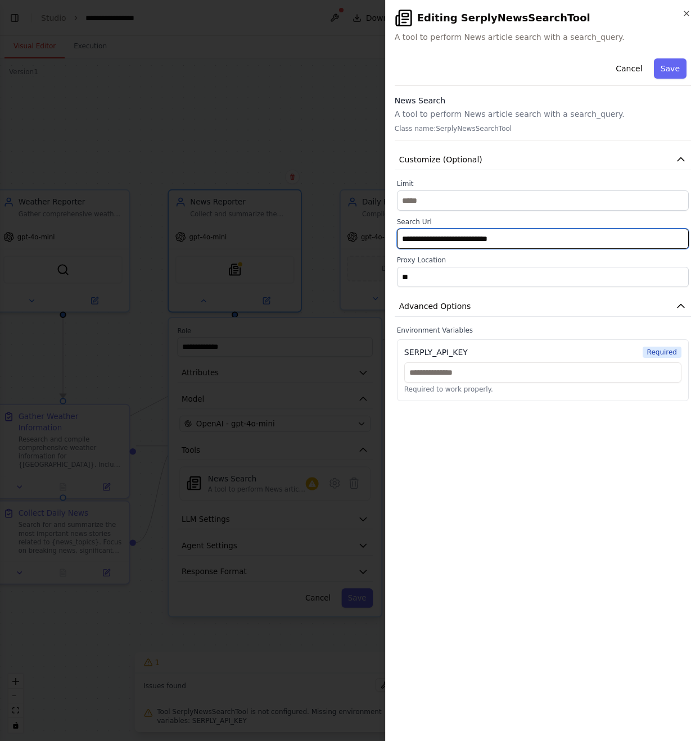
drag, startPoint x: 529, startPoint y: 241, endPoint x: 366, endPoint y: 242, distance: 163.0
click at [366, 242] on body "BETA Daily Report Crew - Weather, News, Editor Agents 下午05:51 ▶ Thought process…" at bounding box center [350, 370] width 700 height 741
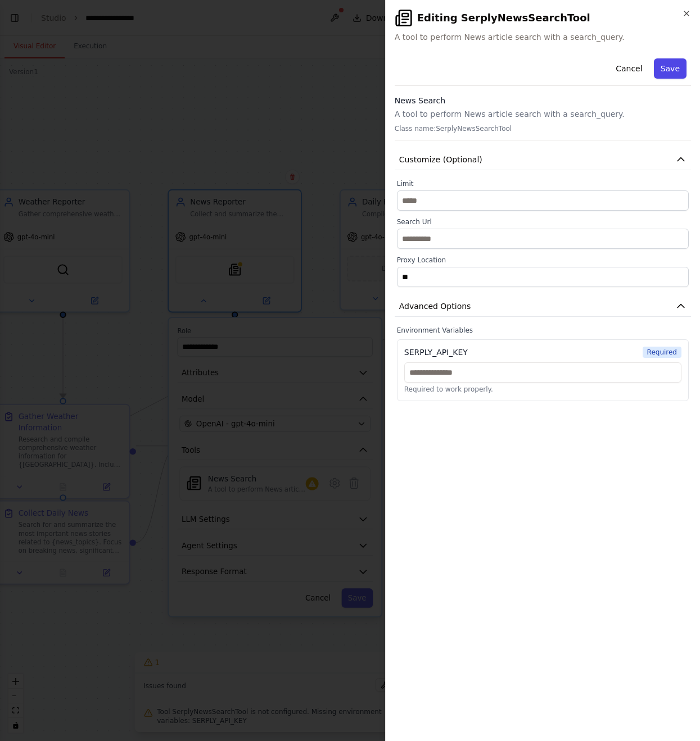
click at [669, 72] on button "Save" at bounding box center [670, 68] width 33 height 20
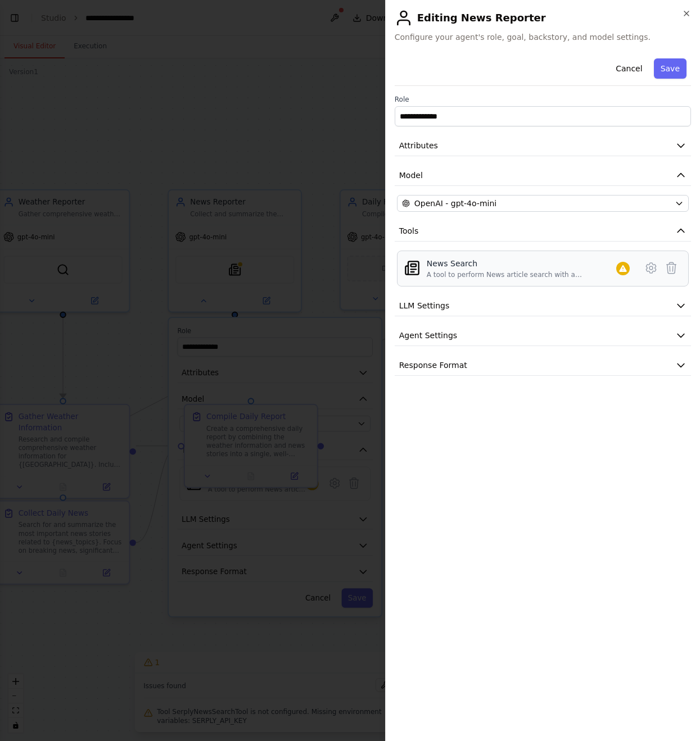
click at [440, 270] on div "A tool to perform News article search with a search_query." at bounding box center [521, 274] width 189 height 9
click at [644, 271] on button at bounding box center [651, 268] width 20 height 20
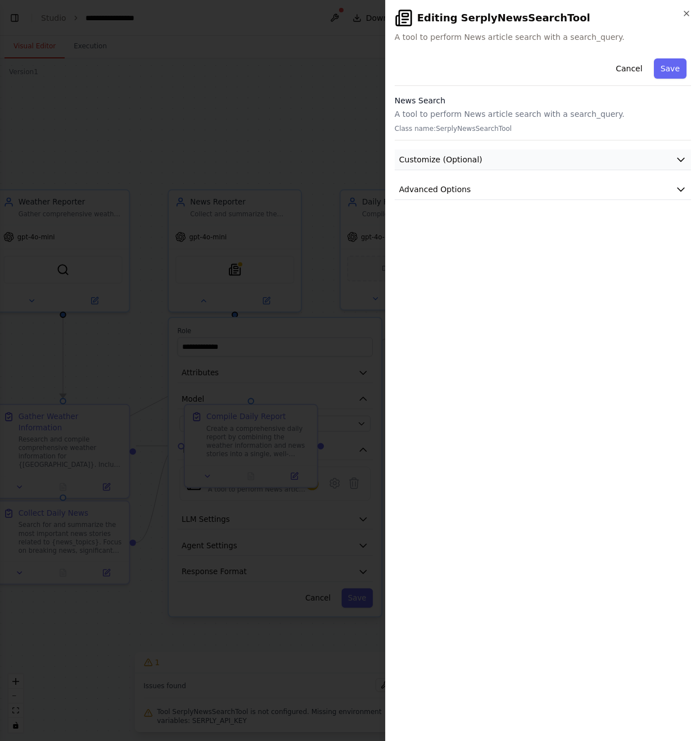
click at [532, 164] on button "Customize (Optional)" at bounding box center [543, 160] width 296 height 21
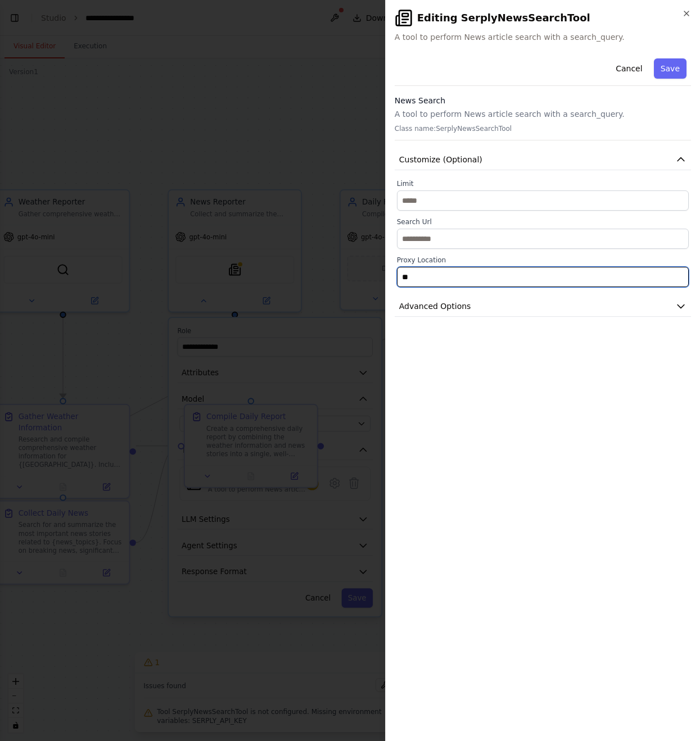
drag, startPoint x: 499, startPoint y: 278, endPoint x: 399, endPoint y: 277, distance: 100.1
click at [399, 277] on input "**" at bounding box center [543, 277] width 292 height 20
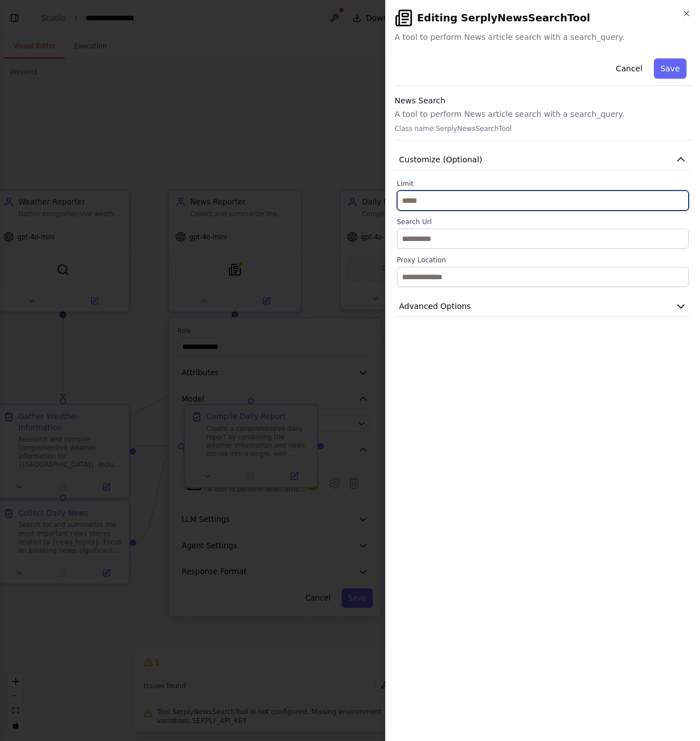
drag, startPoint x: 488, startPoint y: 203, endPoint x: 372, endPoint y: 202, distance: 116.9
click at [372, 202] on body "BETA Daily Report Crew - Weather, News, Editor Agents 下午05:51 ▶ Thought process…" at bounding box center [350, 370] width 700 height 741
type input "*"
click at [511, 159] on button "Customize (Optional)" at bounding box center [543, 160] width 296 height 21
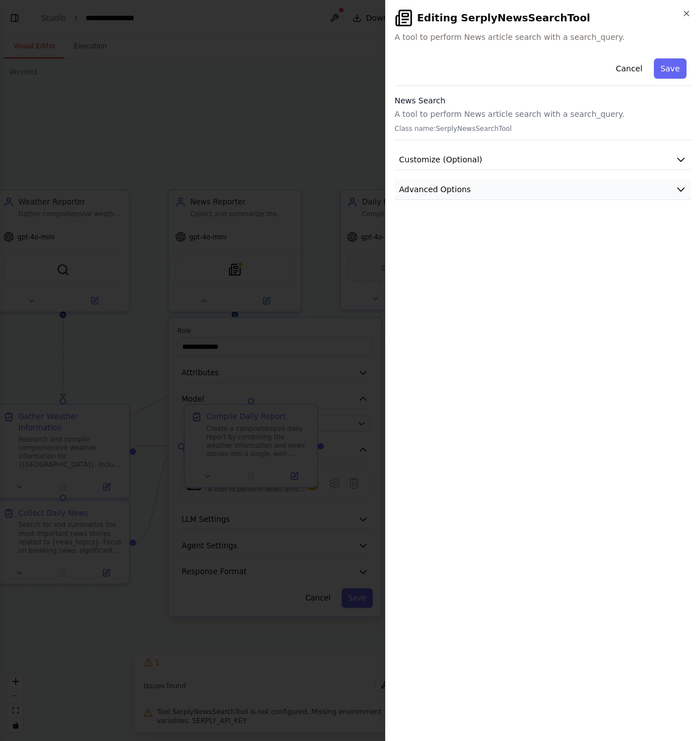
click at [503, 190] on button "Advanced Options" at bounding box center [543, 189] width 296 height 21
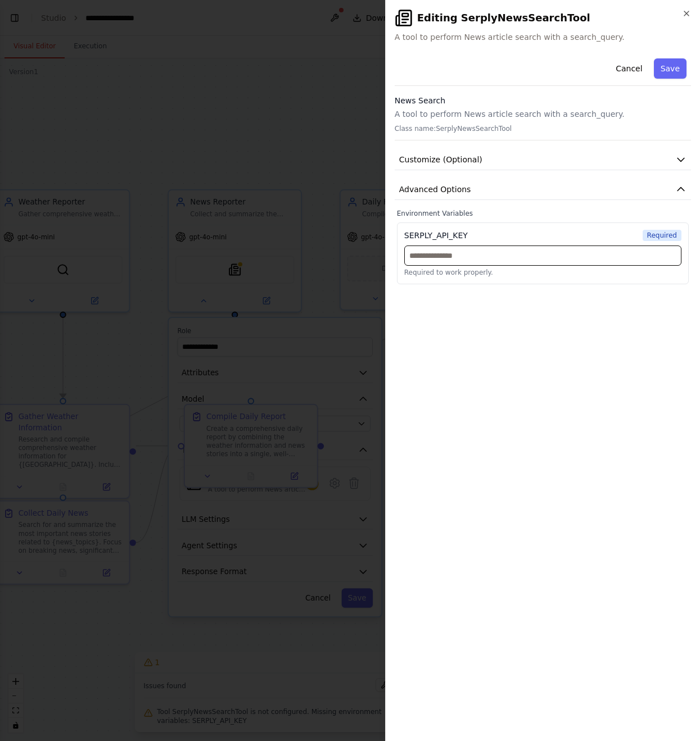
click at [469, 259] on input "text" at bounding box center [542, 256] width 277 height 20
drag, startPoint x: 405, startPoint y: 235, endPoint x: 485, endPoint y: 233, distance: 79.8
click at [485, 234] on div "SERPLY_API_KEY Required" at bounding box center [542, 235] width 277 height 11
click at [633, 69] on button "Cancel" at bounding box center [629, 68] width 40 height 20
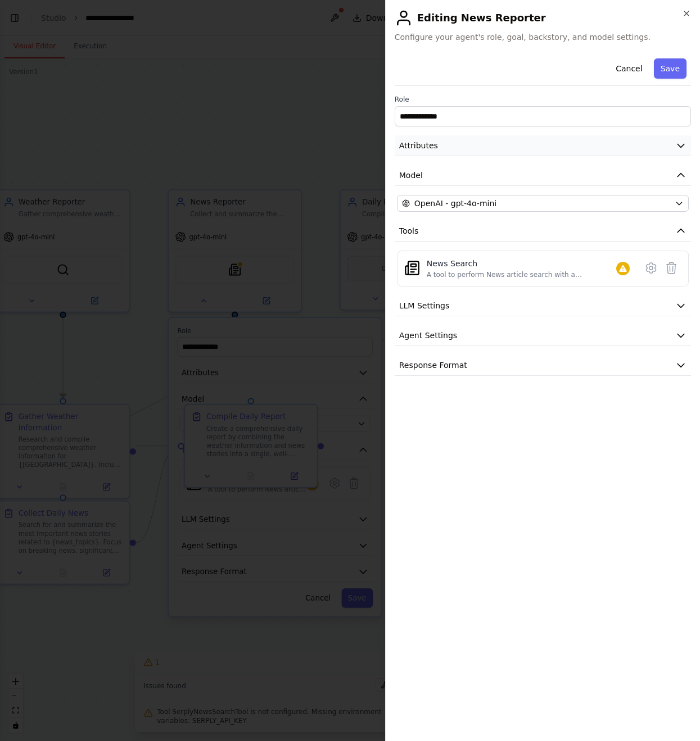
scroll to position [666, 0]
